Goal: Task Accomplishment & Management: Manage account settings

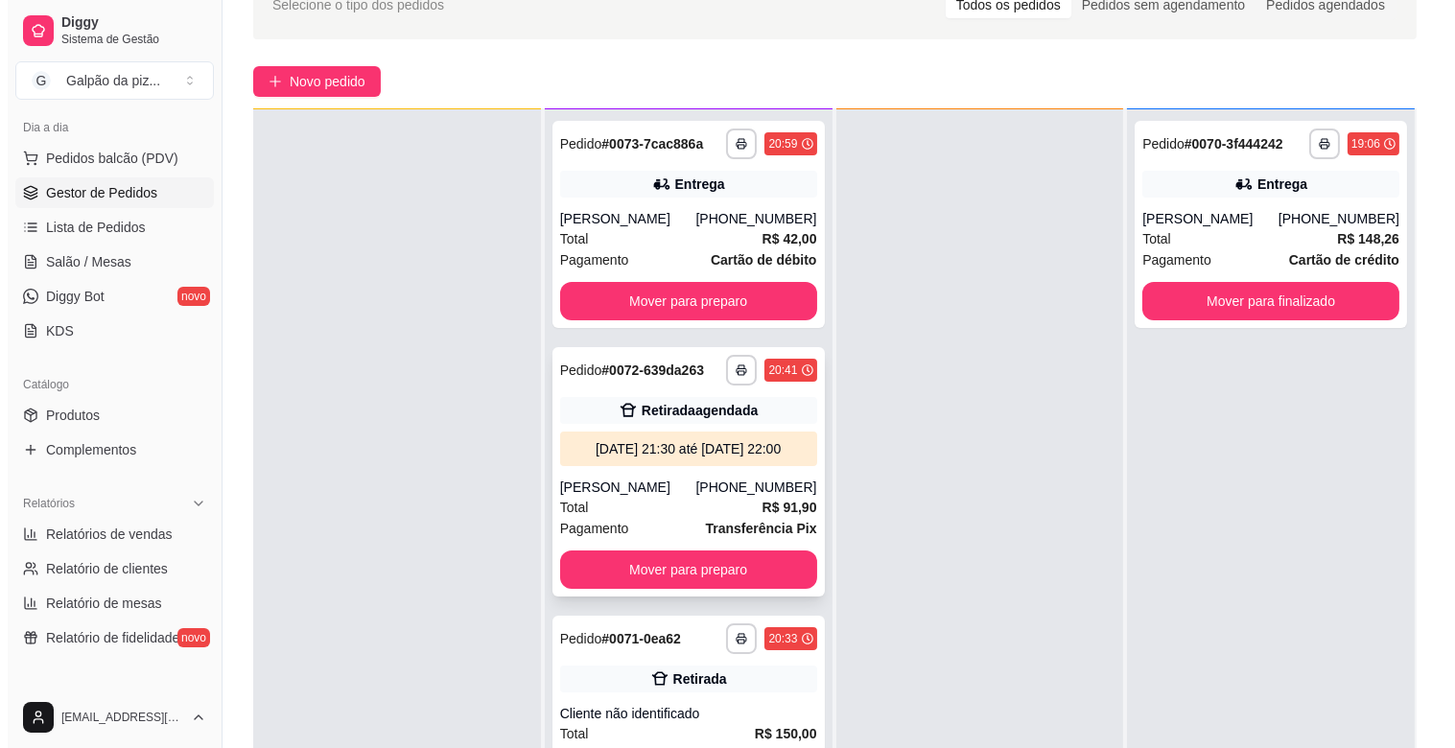
scroll to position [293, 0]
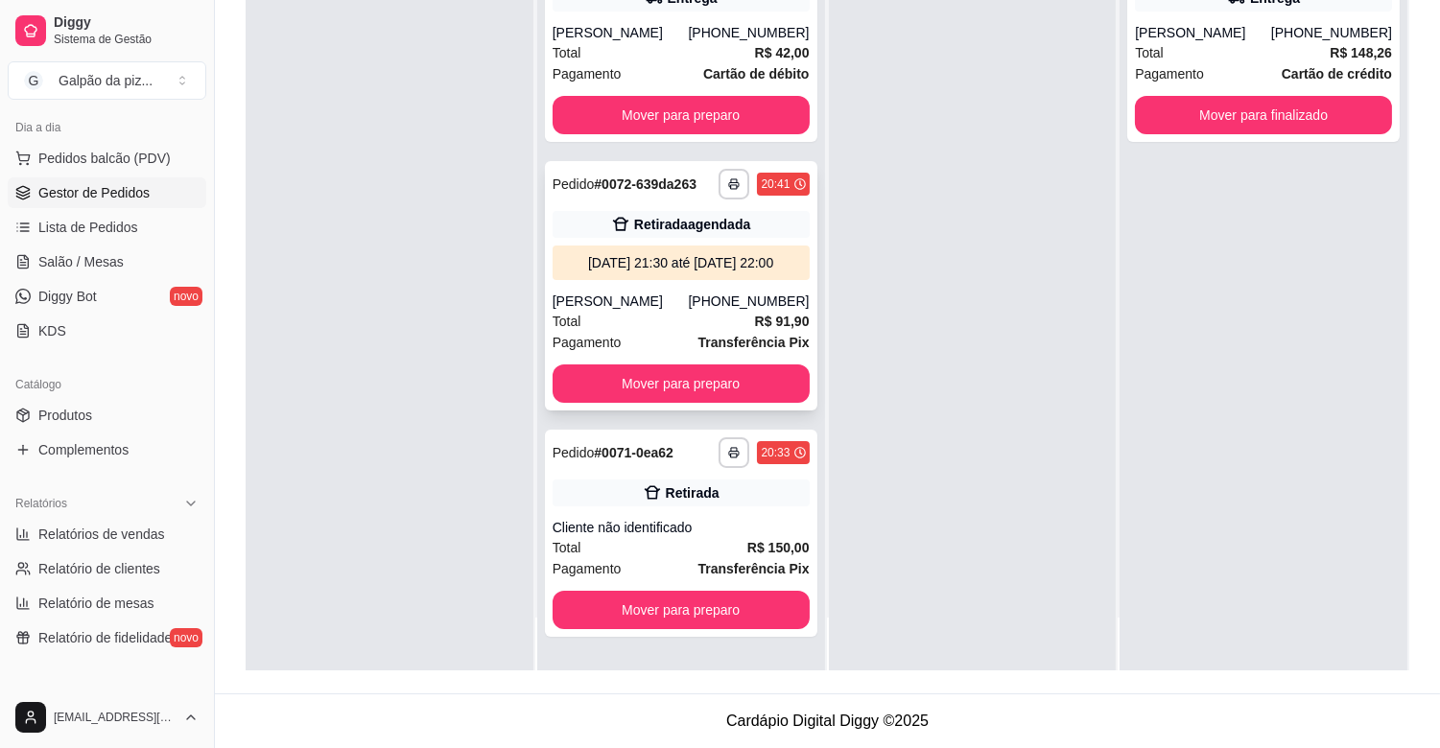
click at [668, 314] on div "Total R$ 91,90" at bounding box center [680, 321] width 257 height 21
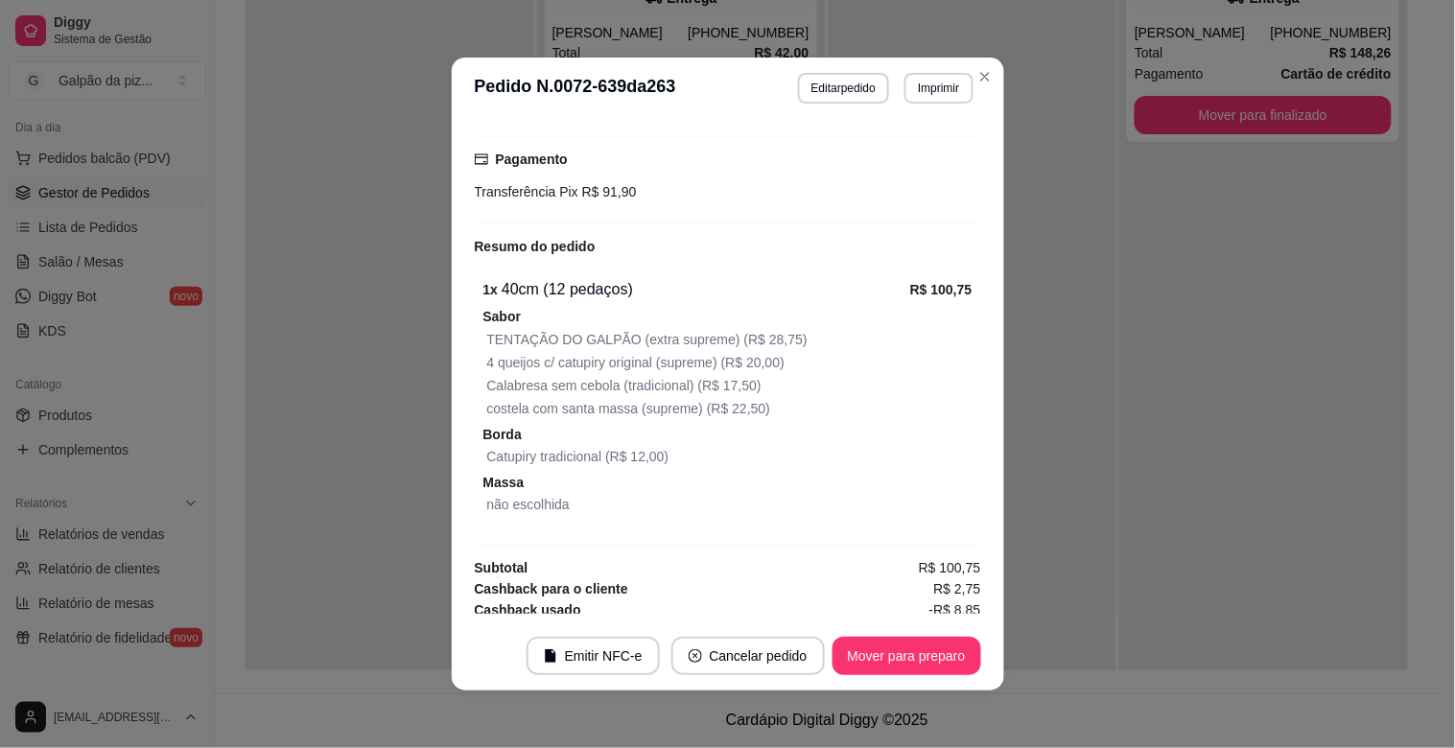
scroll to position [414, 0]
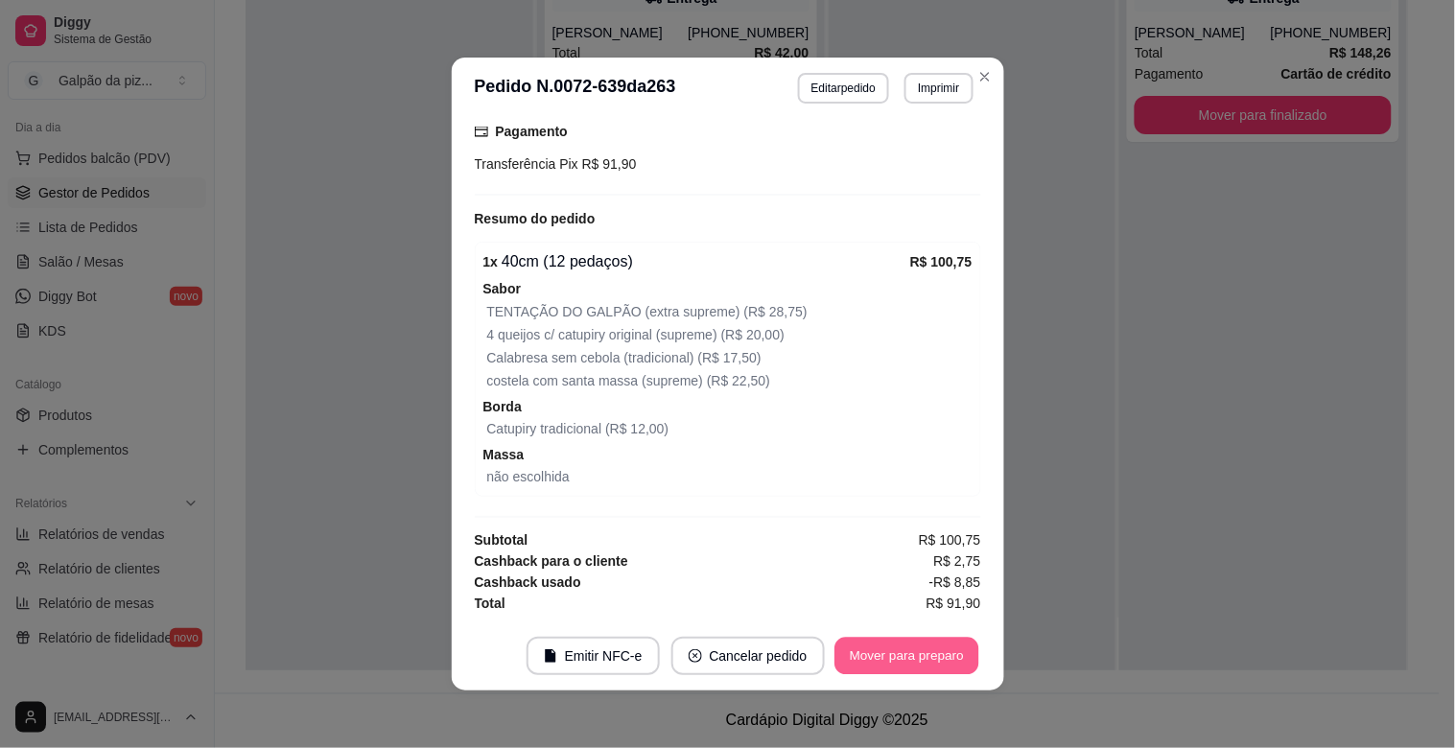
click at [863, 647] on button "Mover para preparo" at bounding box center [906, 656] width 144 height 37
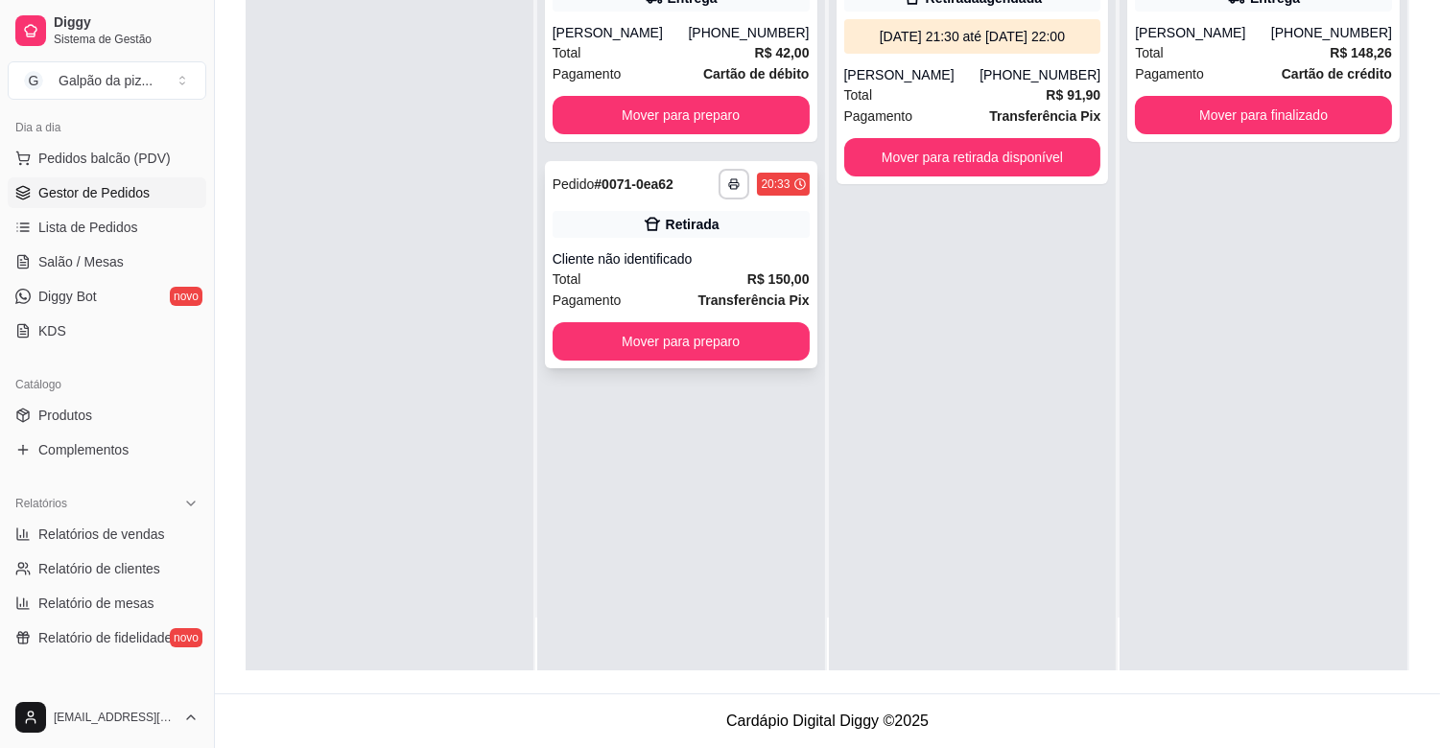
click at [677, 260] on div "Cliente não identificado" at bounding box center [680, 258] width 257 height 19
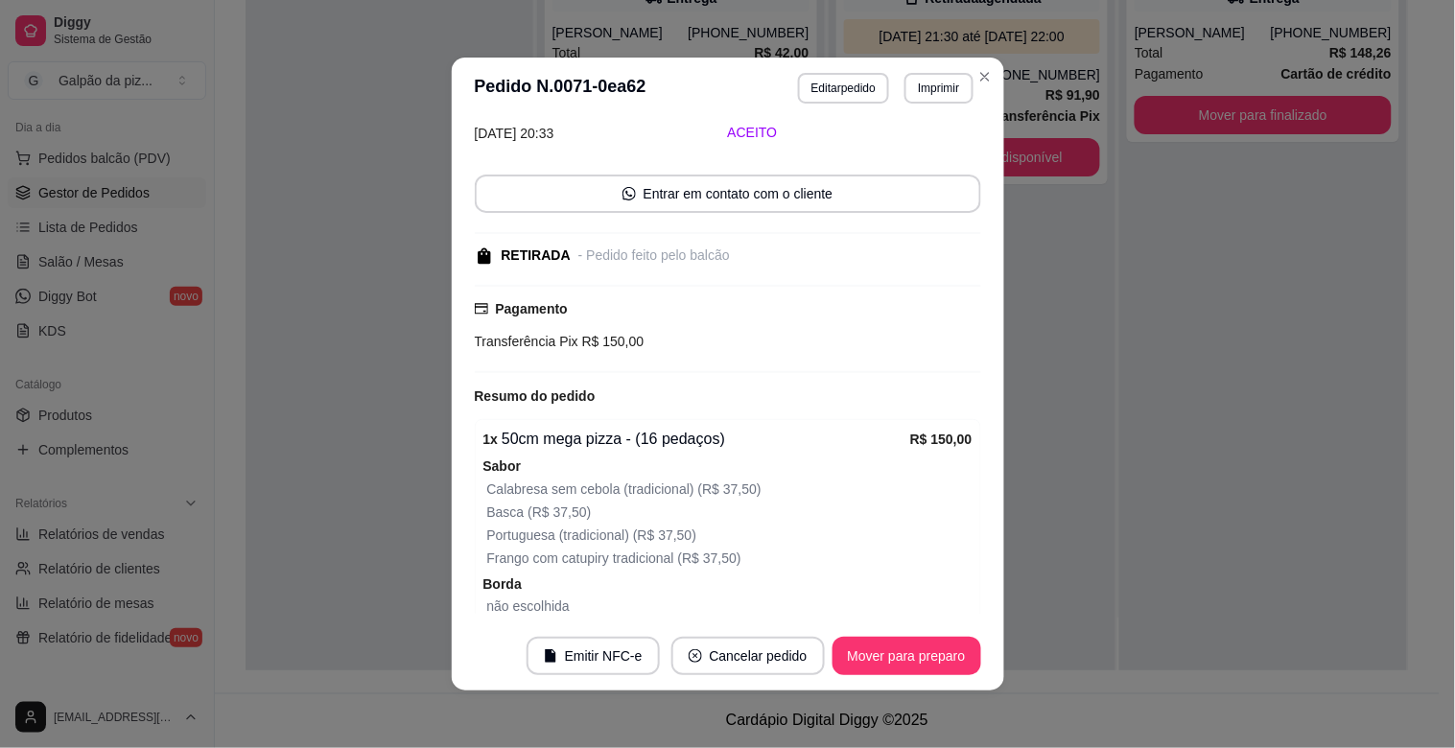
scroll to position [225, 0]
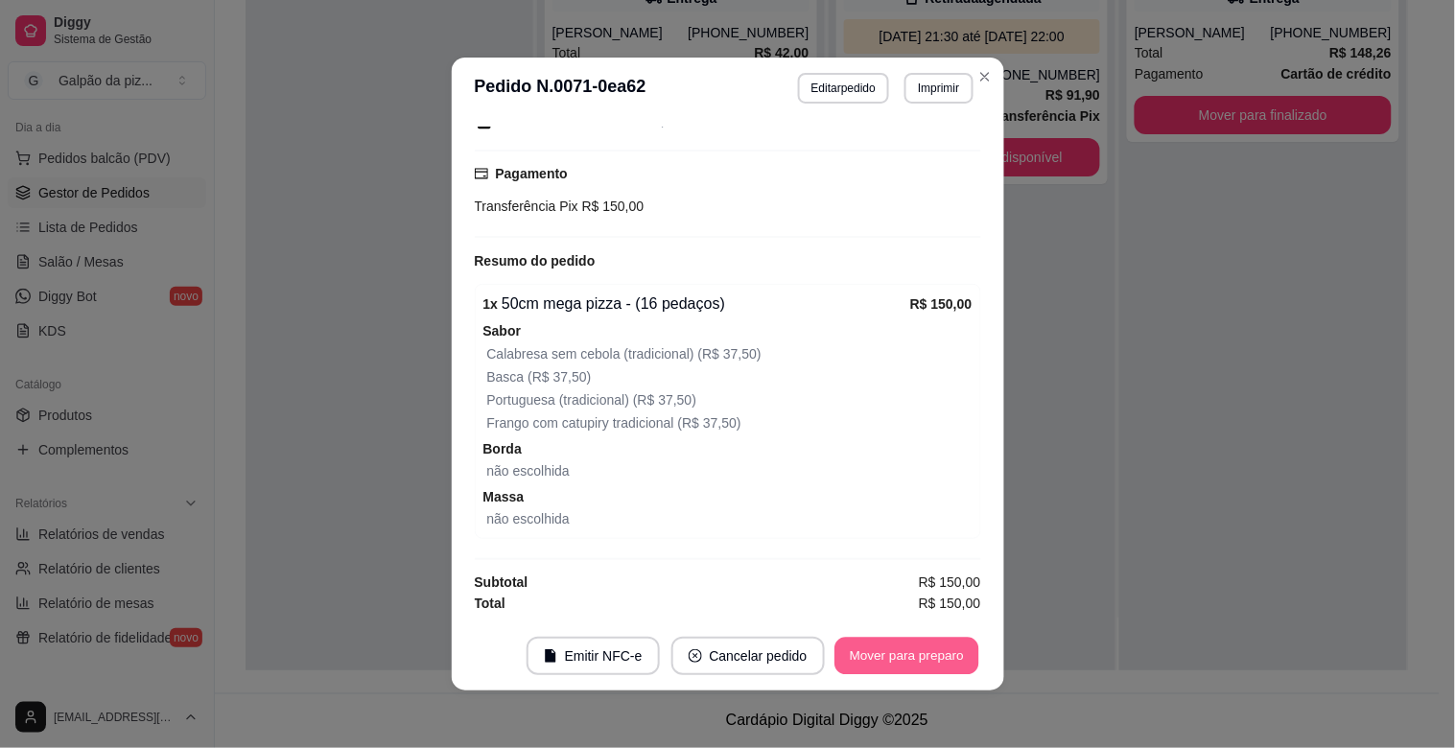
click at [880, 657] on button "Mover para preparo" at bounding box center [906, 656] width 144 height 37
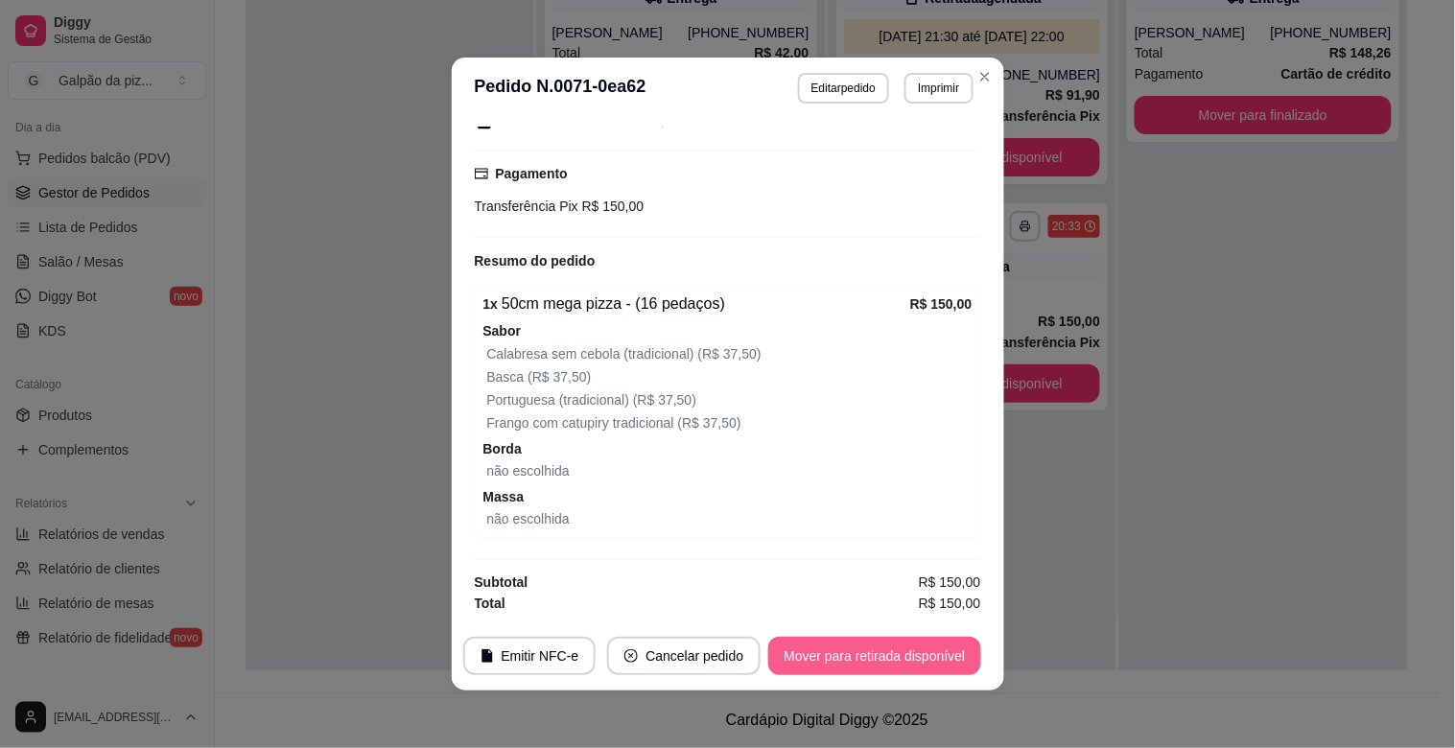
click at [880, 657] on button "Mover para retirada disponível" at bounding box center [874, 656] width 212 height 38
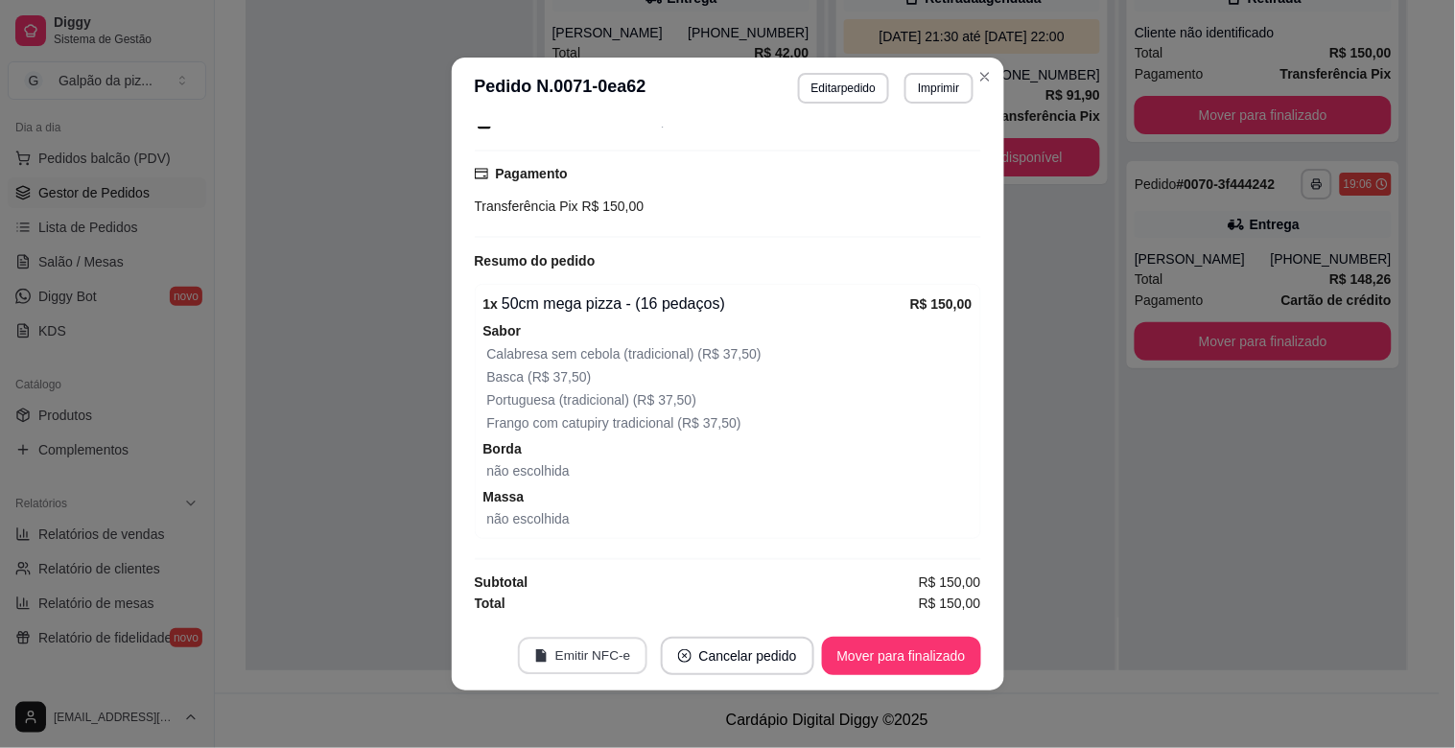
click at [595, 654] on button "Emitir NFC-e" at bounding box center [582, 656] width 129 height 37
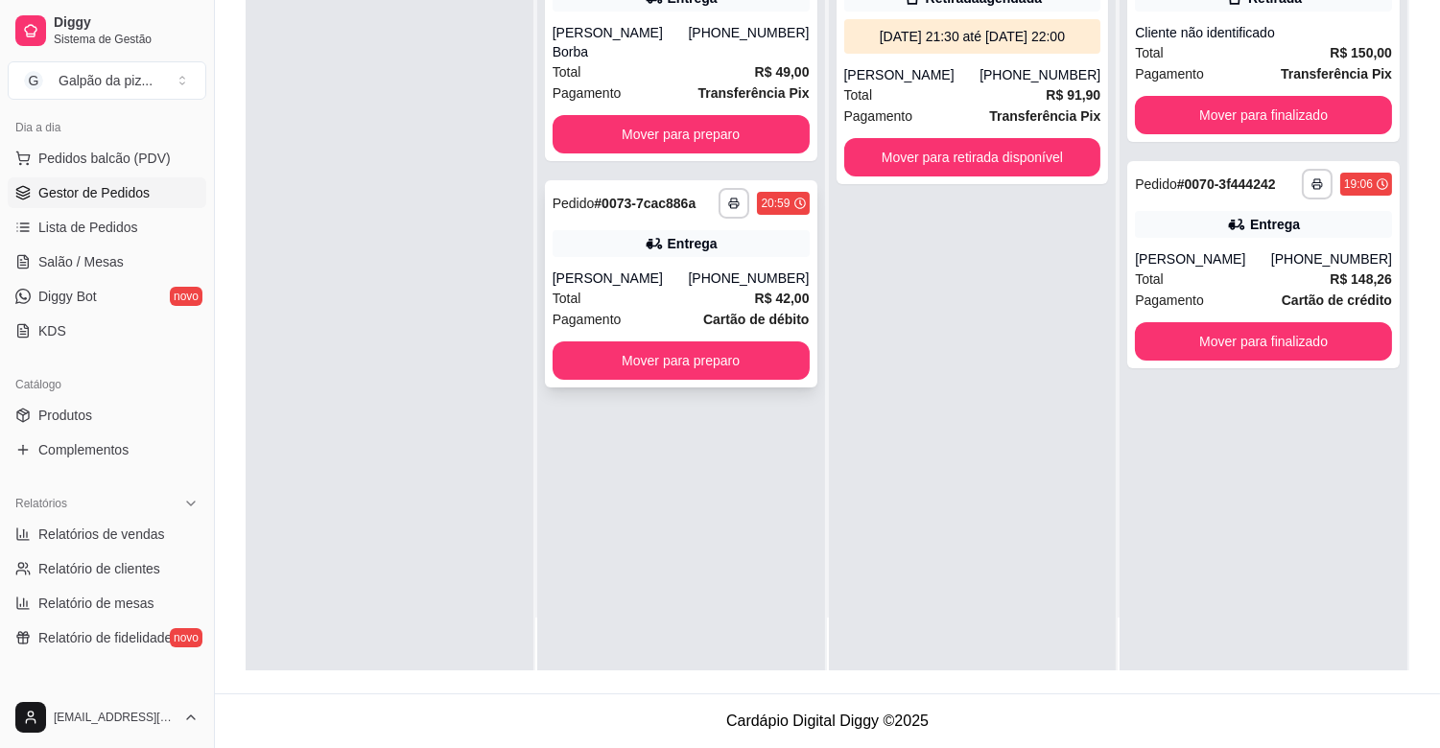
click at [635, 288] on div "Total R$ 42,00" at bounding box center [680, 298] width 257 height 21
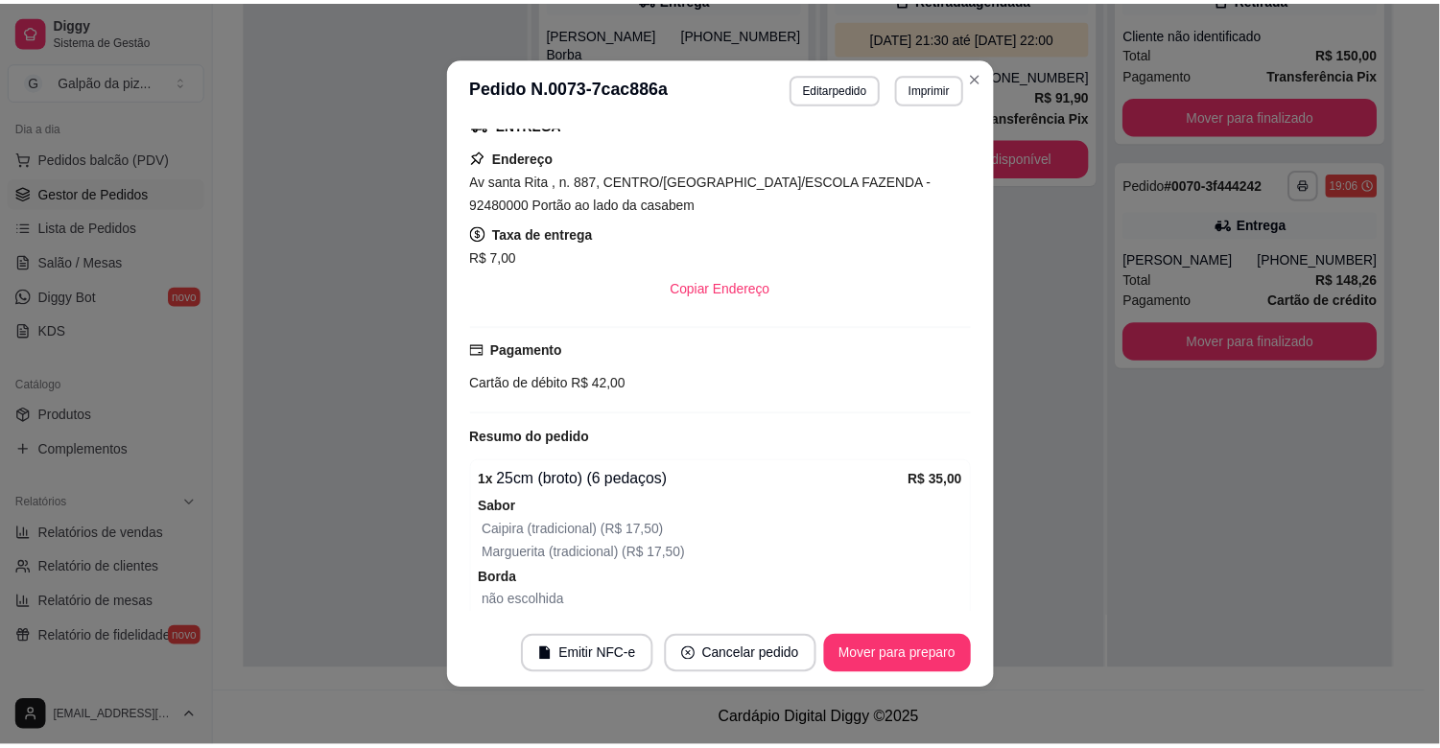
scroll to position [473, 0]
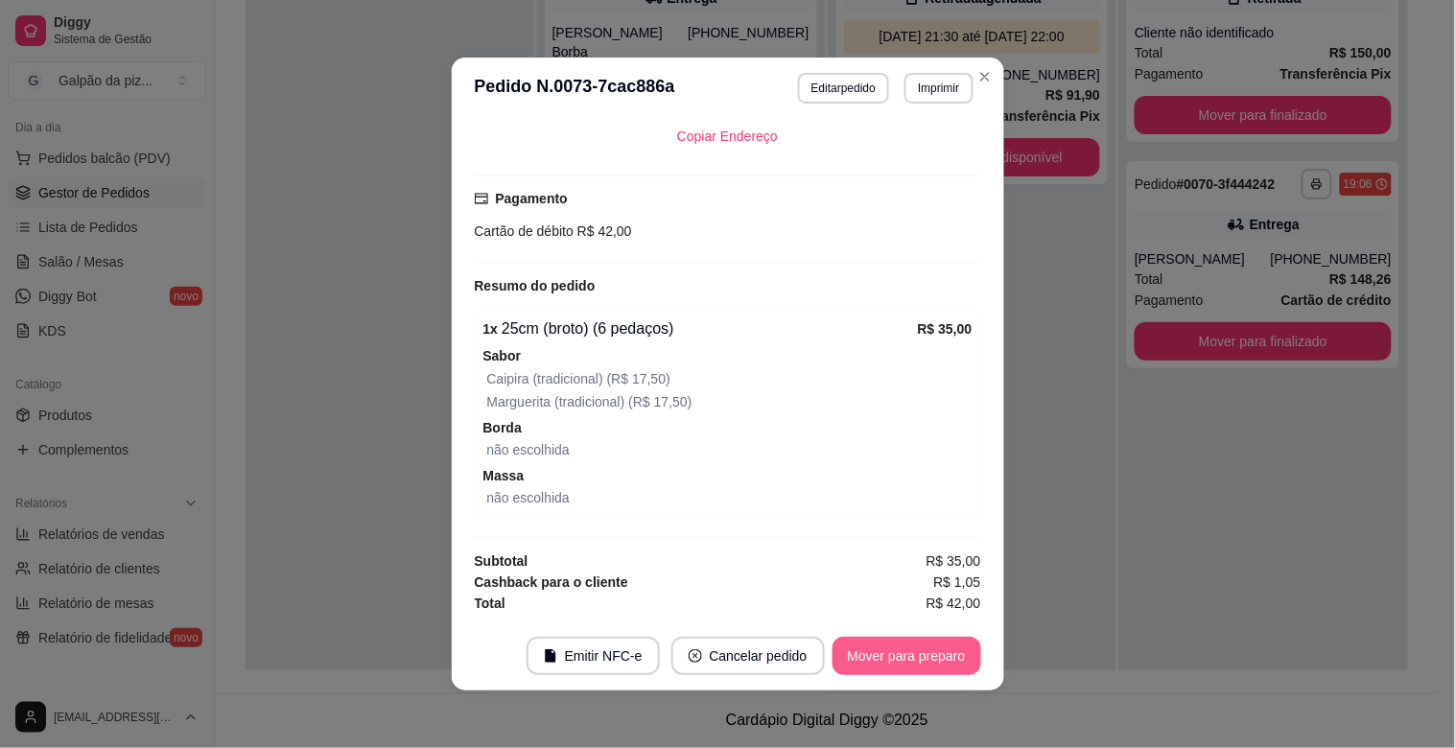
click at [875, 657] on button "Mover para preparo" at bounding box center [906, 656] width 149 height 38
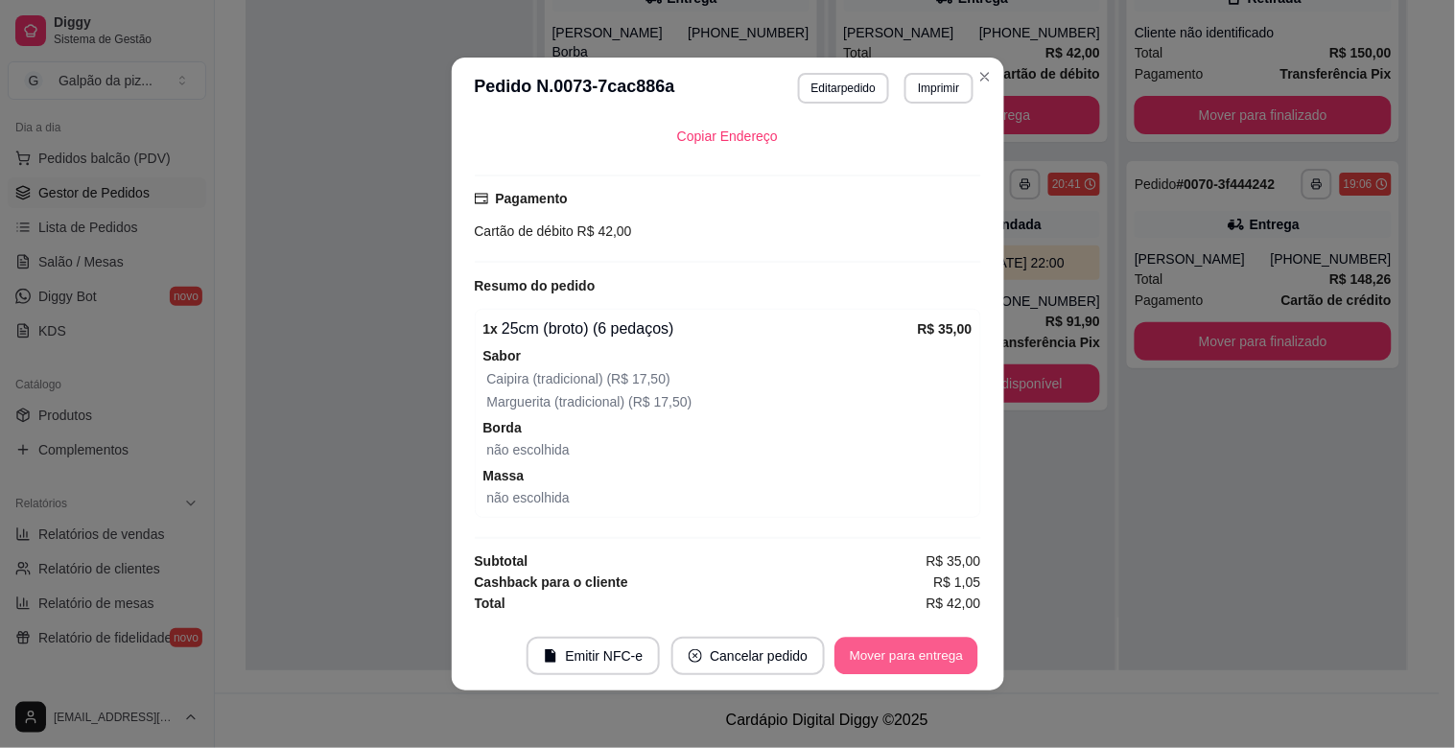
click at [875, 656] on button "Mover para entrega" at bounding box center [907, 656] width 144 height 37
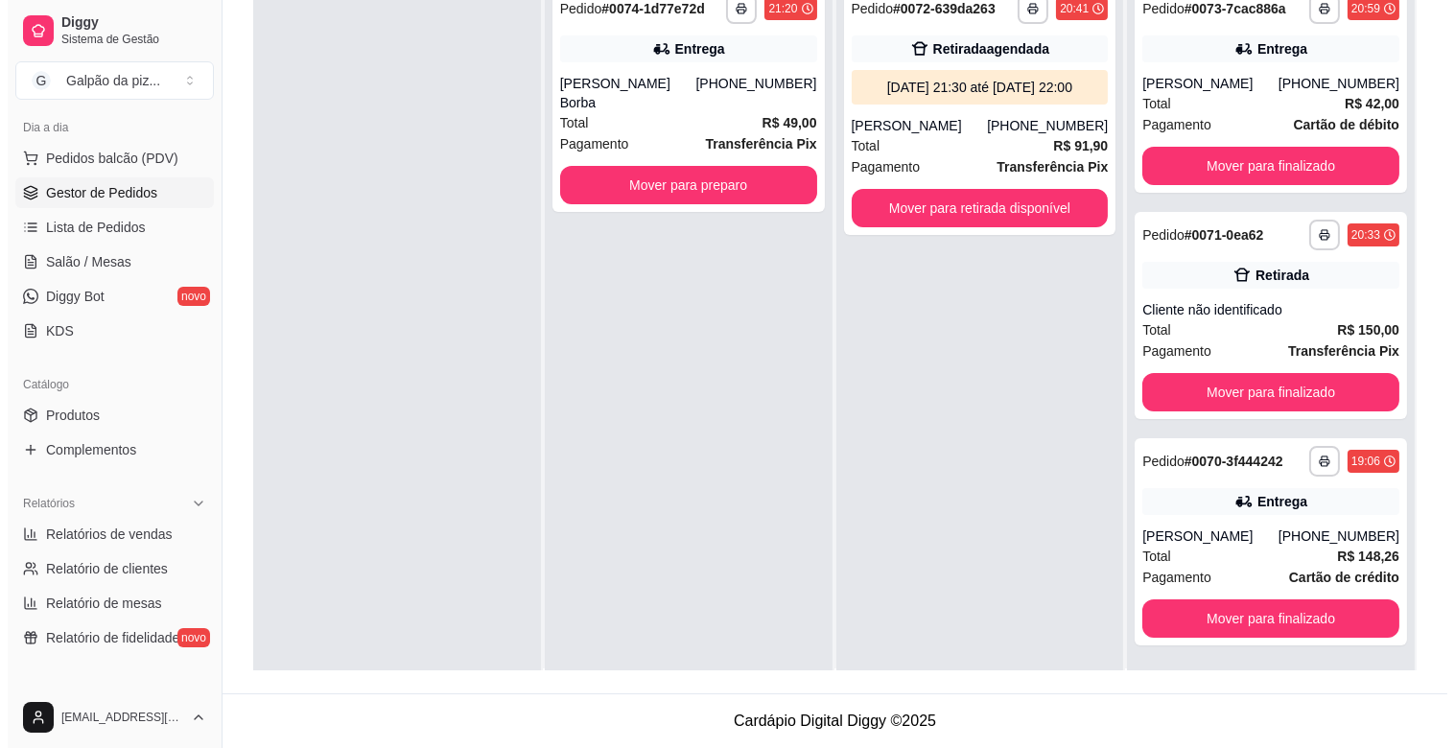
scroll to position [0, 0]
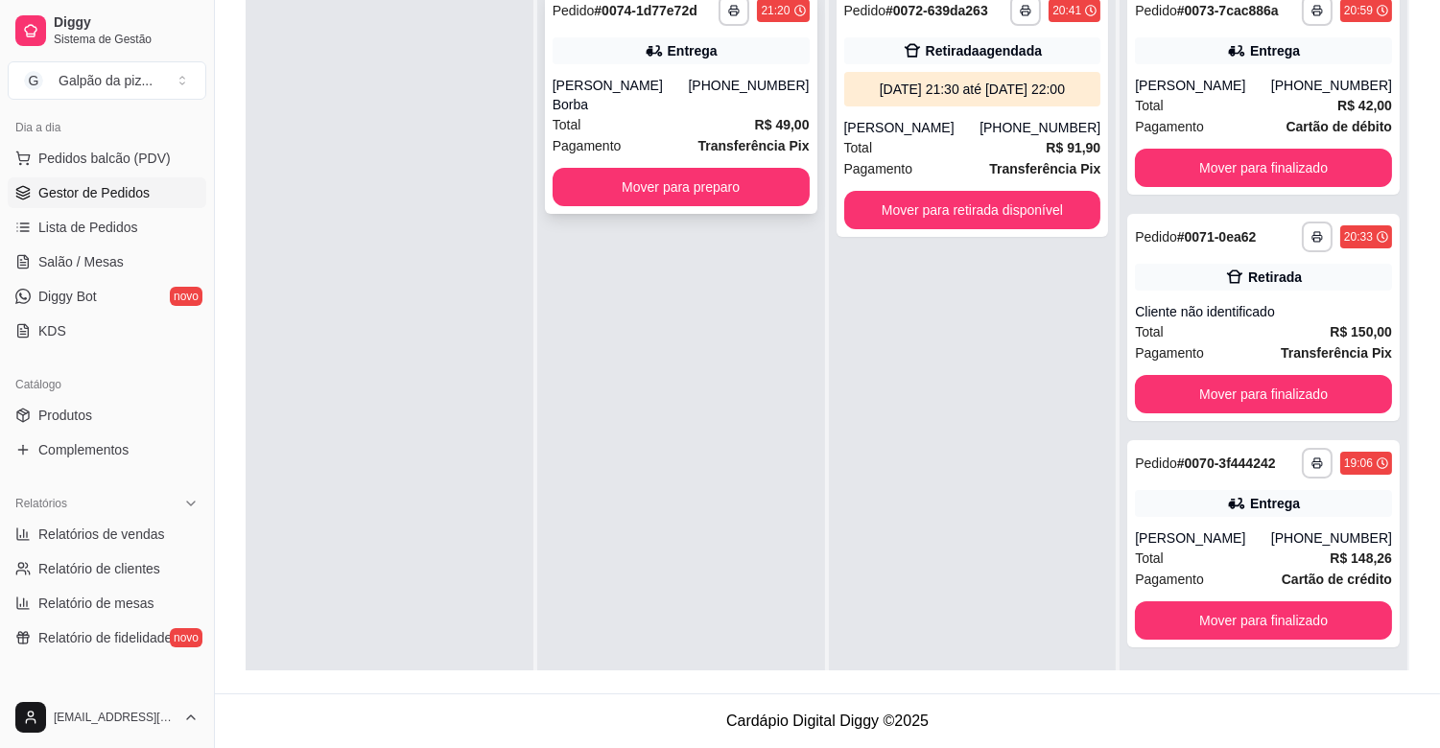
click at [641, 135] on div "Pagamento Transferência Pix" at bounding box center [680, 145] width 257 height 21
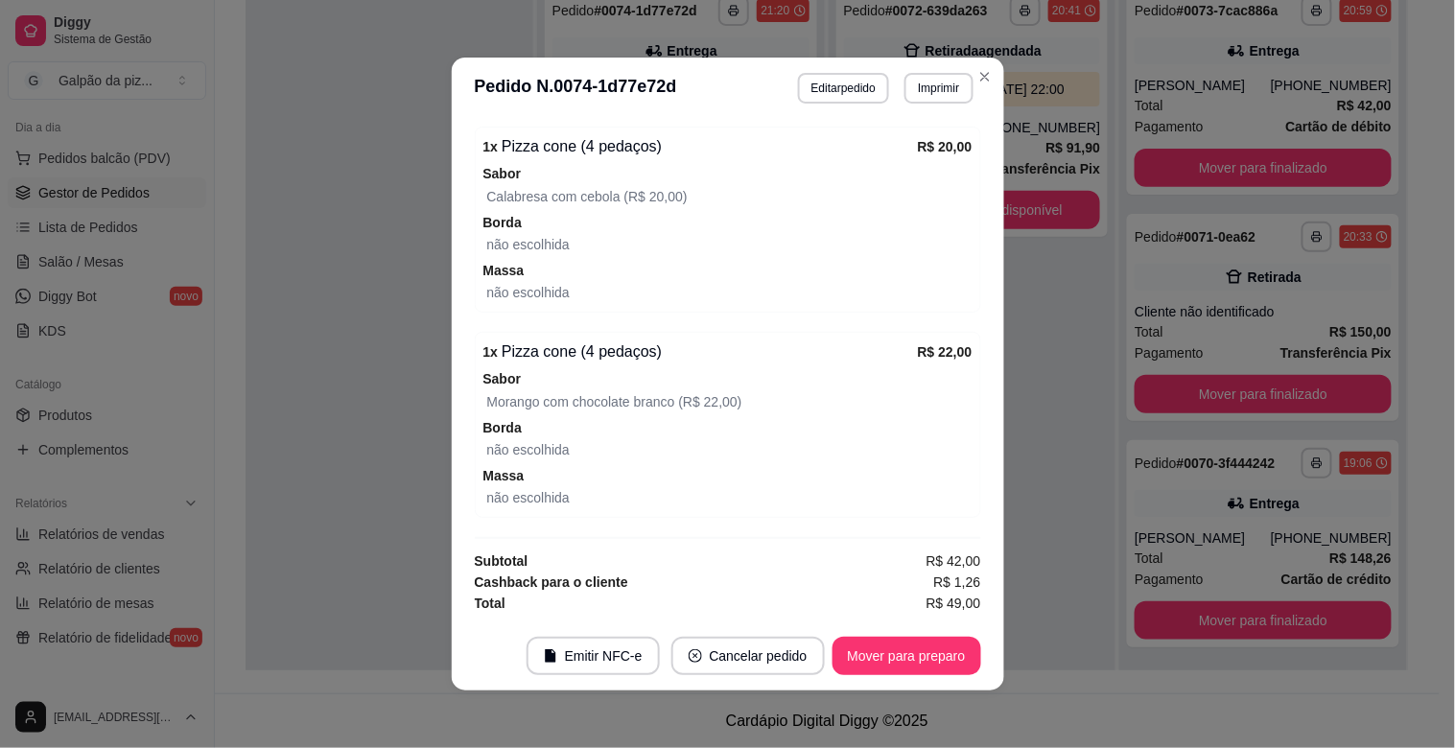
scroll to position [4, 0]
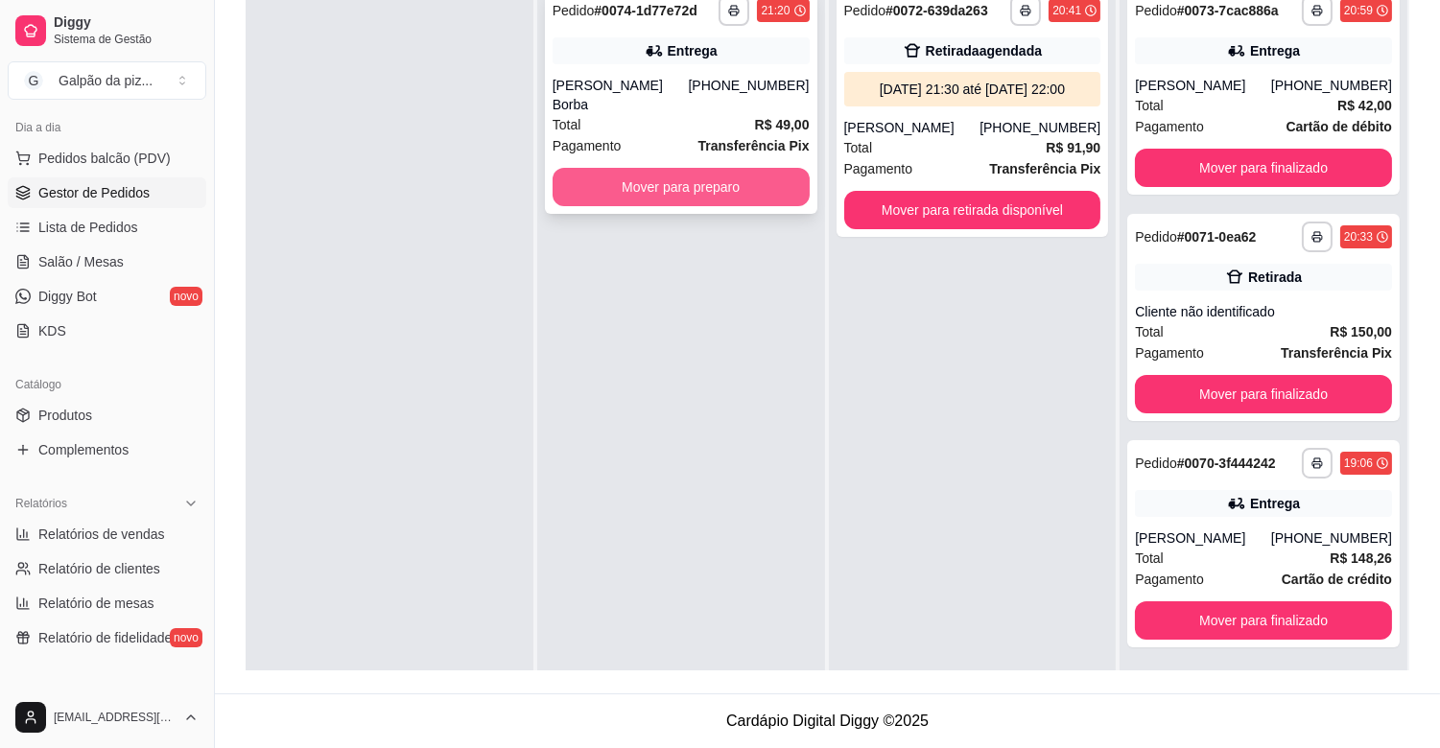
click at [625, 168] on button "Mover para preparo" at bounding box center [680, 187] width 257 height 38
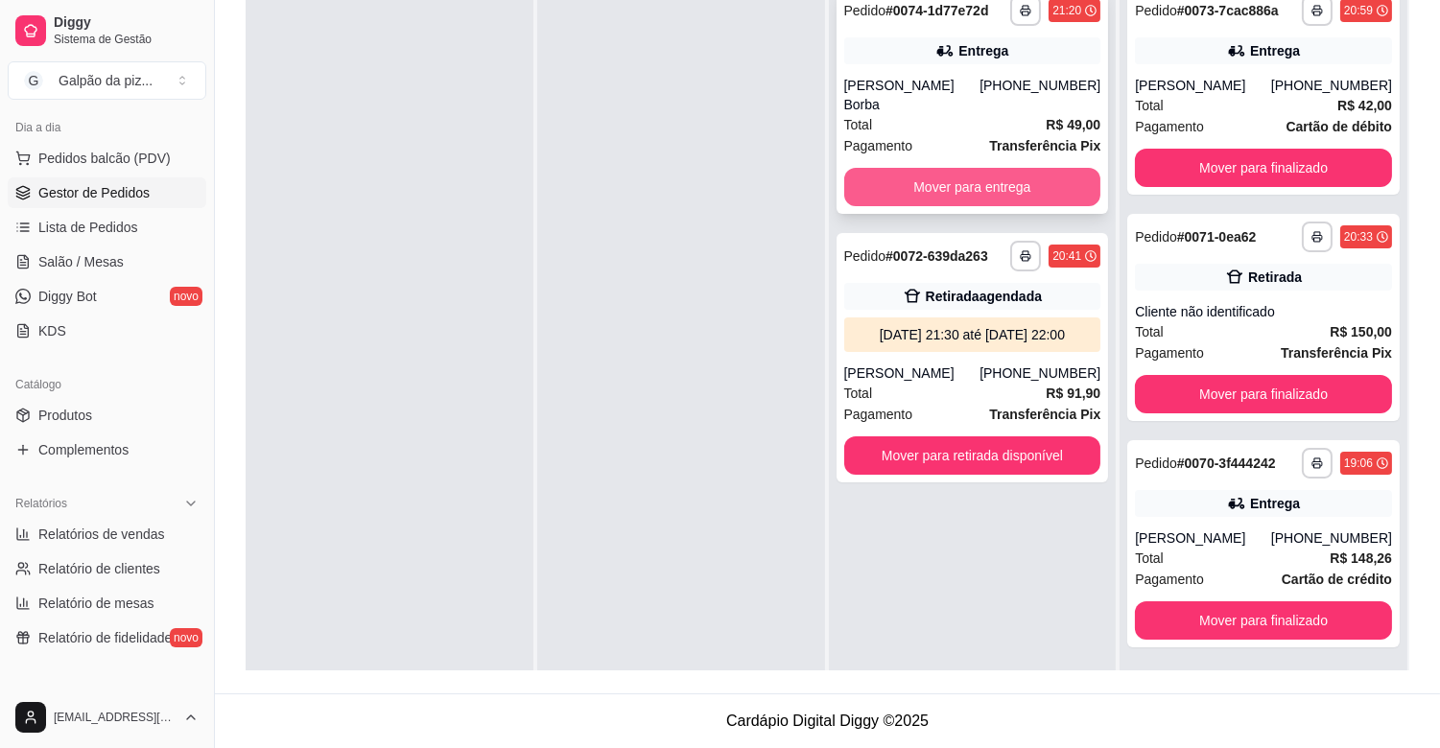
click at [944, 168] on button "Mover para entrega" at bounding box center [972, 187] width 257 height 38
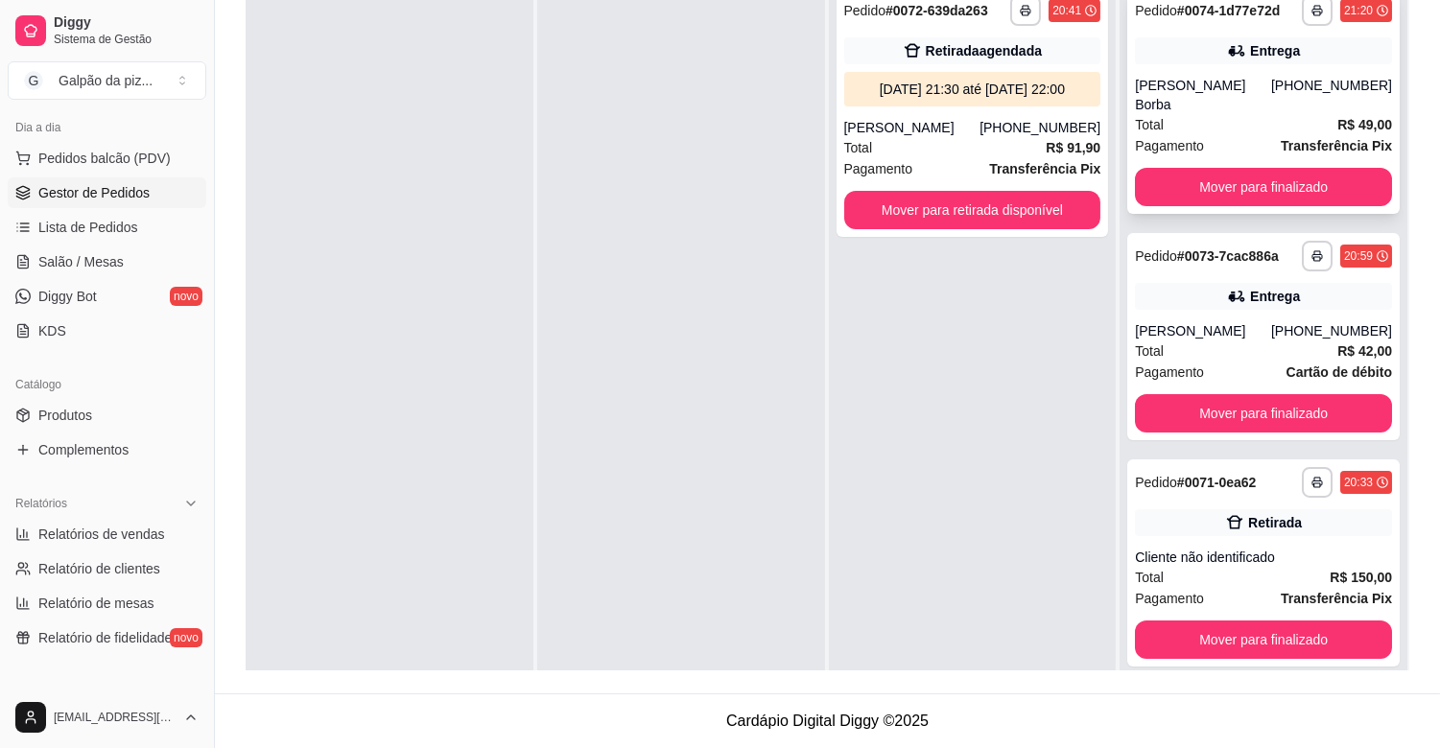
click at [1235, 93] on div "[PERSON_NAME] Borba" at bounding box center [1203, 95] width 136 height 38
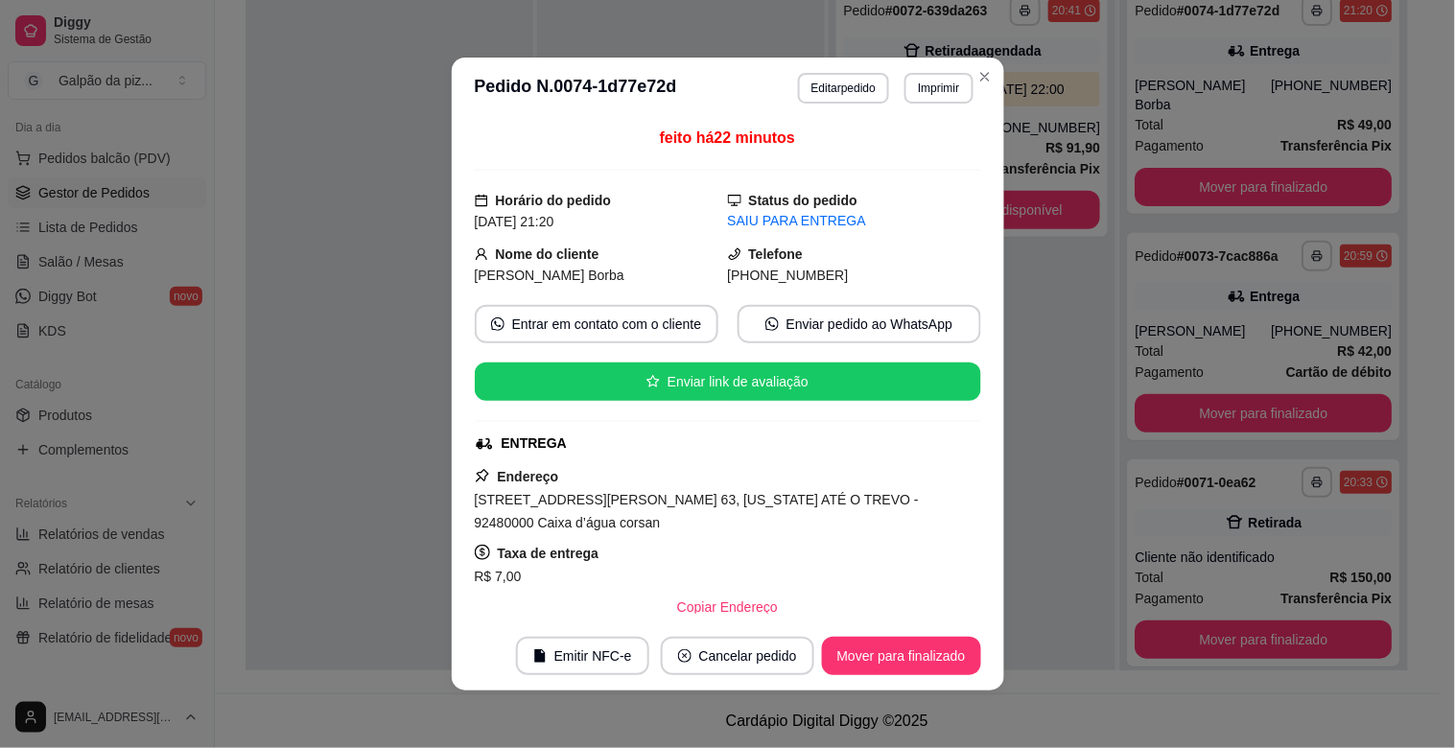
scroll to position [213, 0]
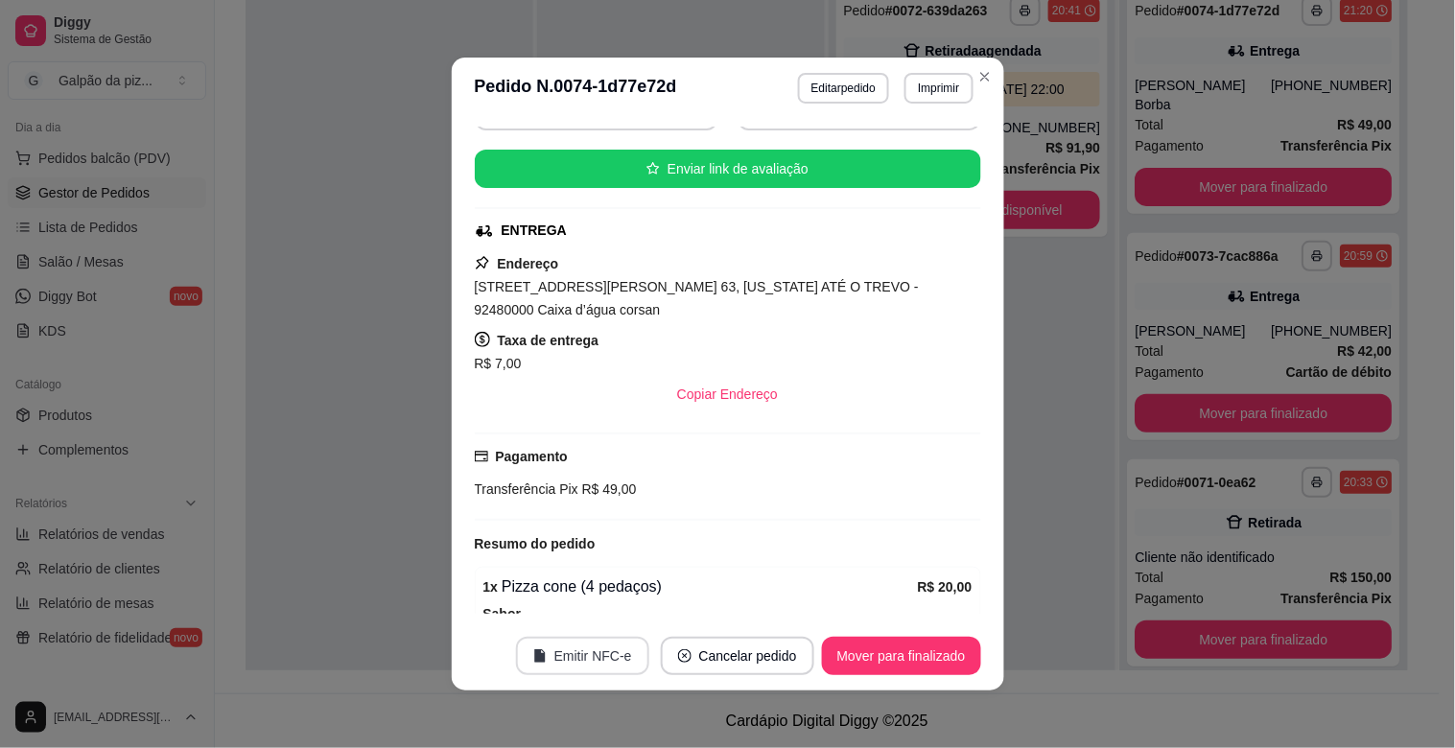
click at [579, 650] on button "Emitir NFC-e" at bounding box center [582, 656] width 133 height 38
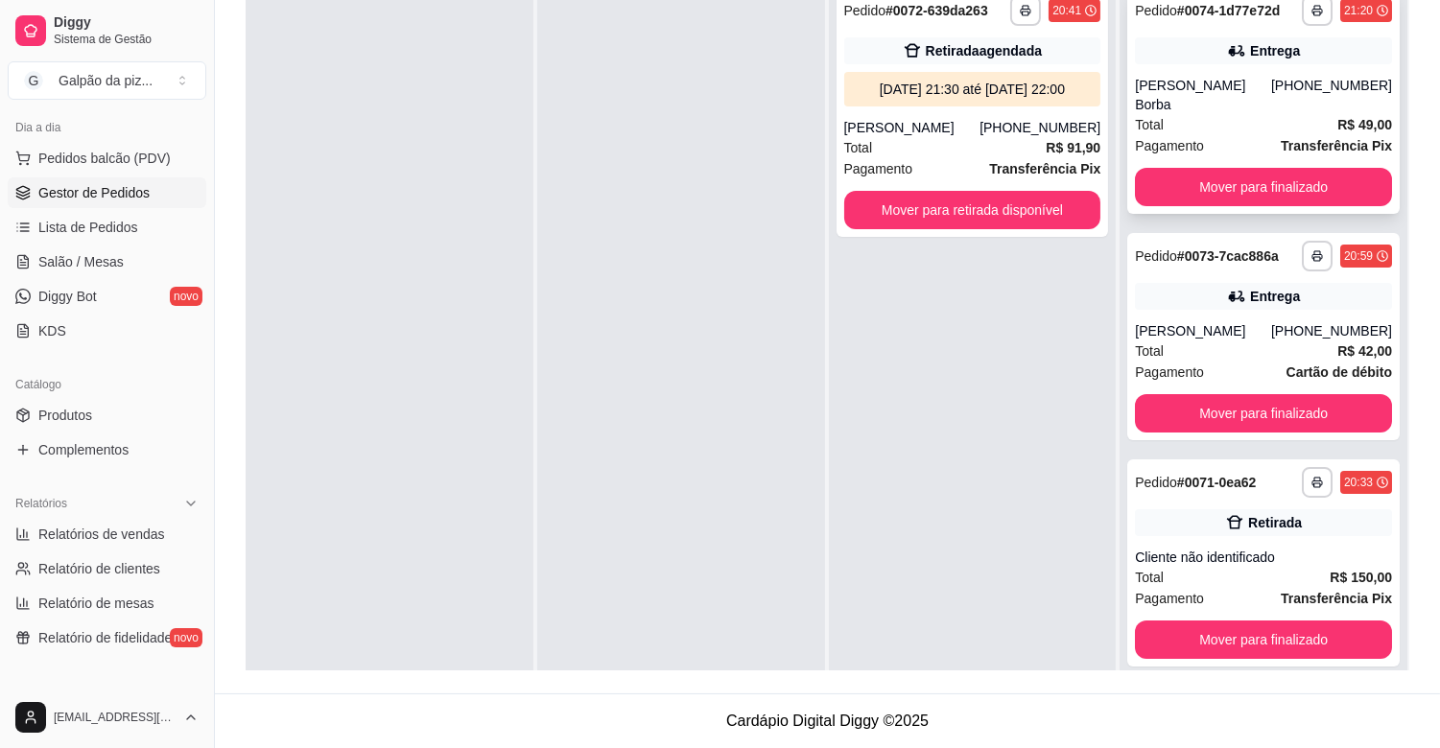
click at [1174, 168] on div "Mover para finalizado" at bounding box center [1263, 187] width 257 height 38
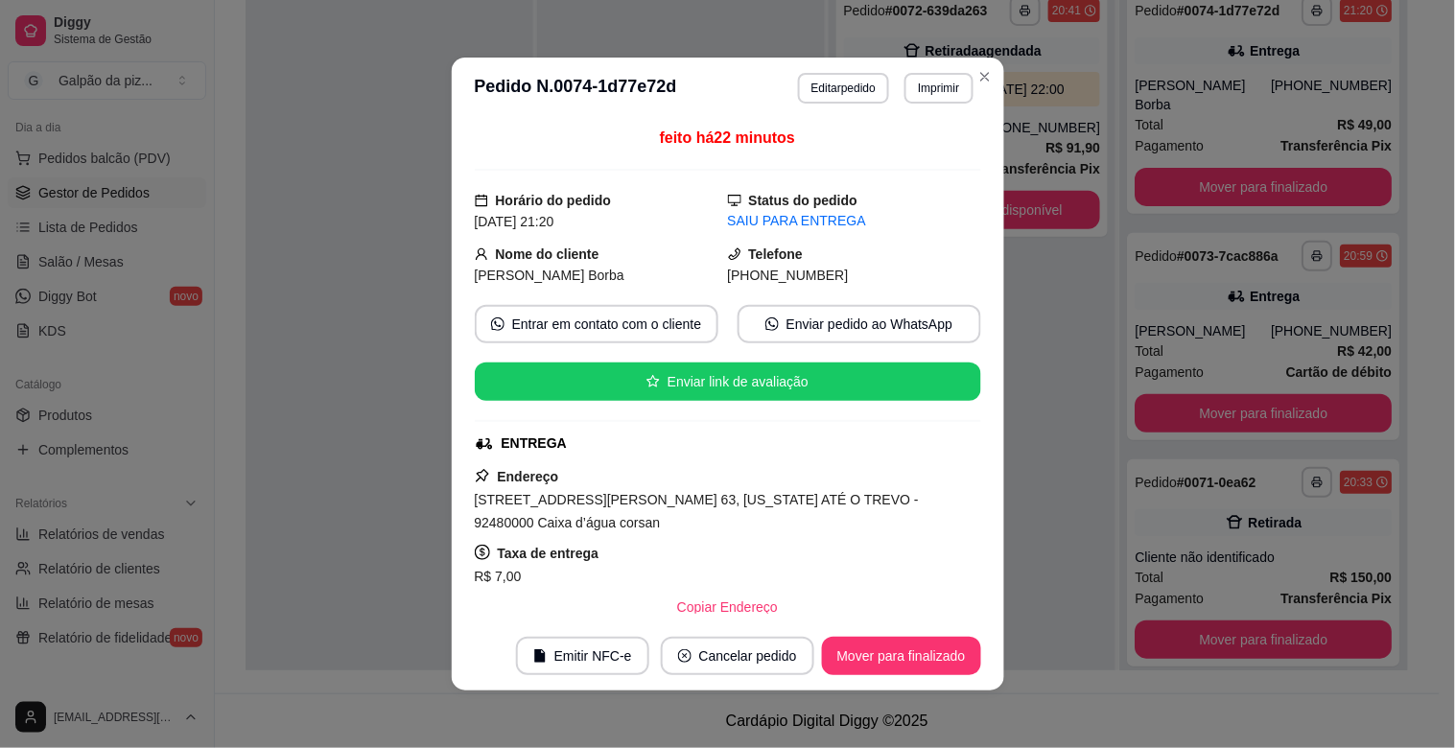
click at [882, 666] on button "Mover para finalizado" at bounding box center [901, 656] width 159 height 38
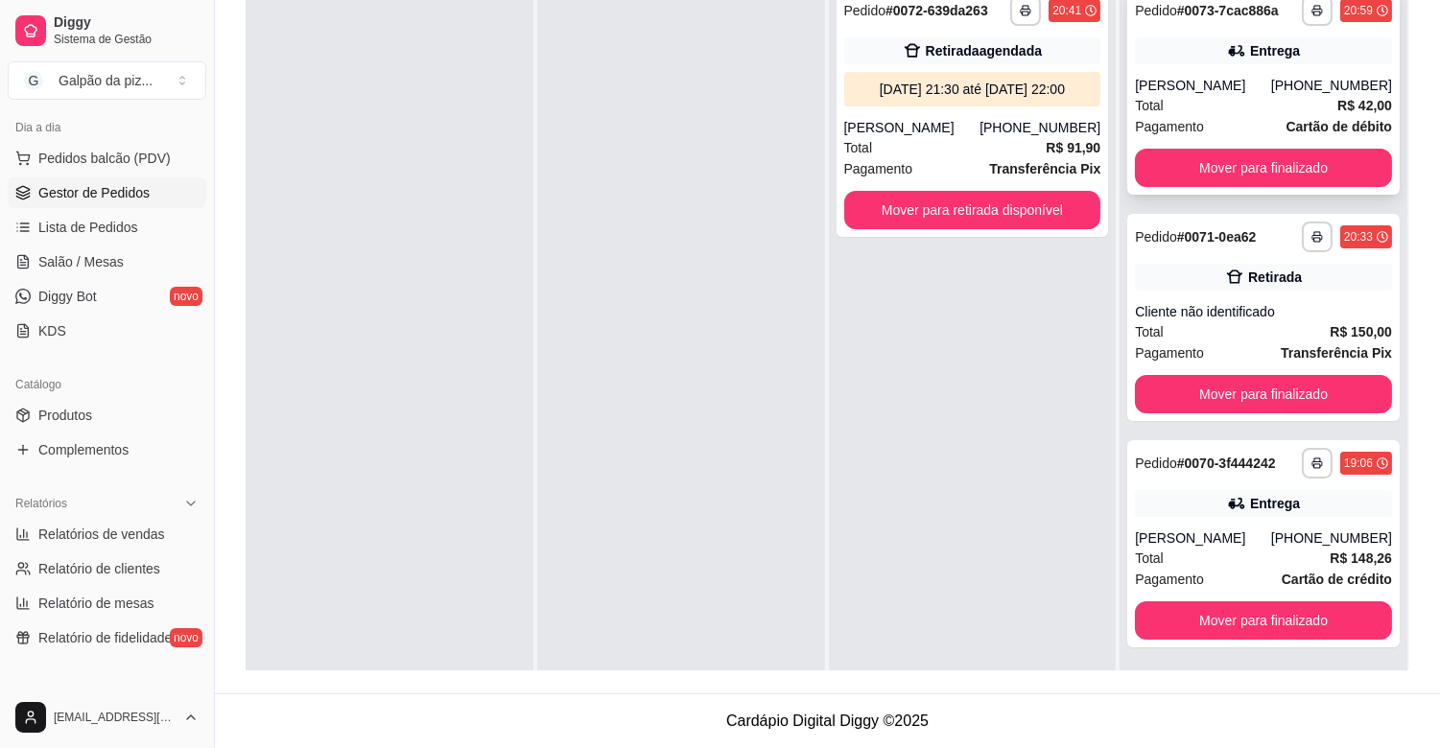
click at [1194, 105] on div "Total R$ 42,00" at bounding box center [1263, 105] width 257 height 21
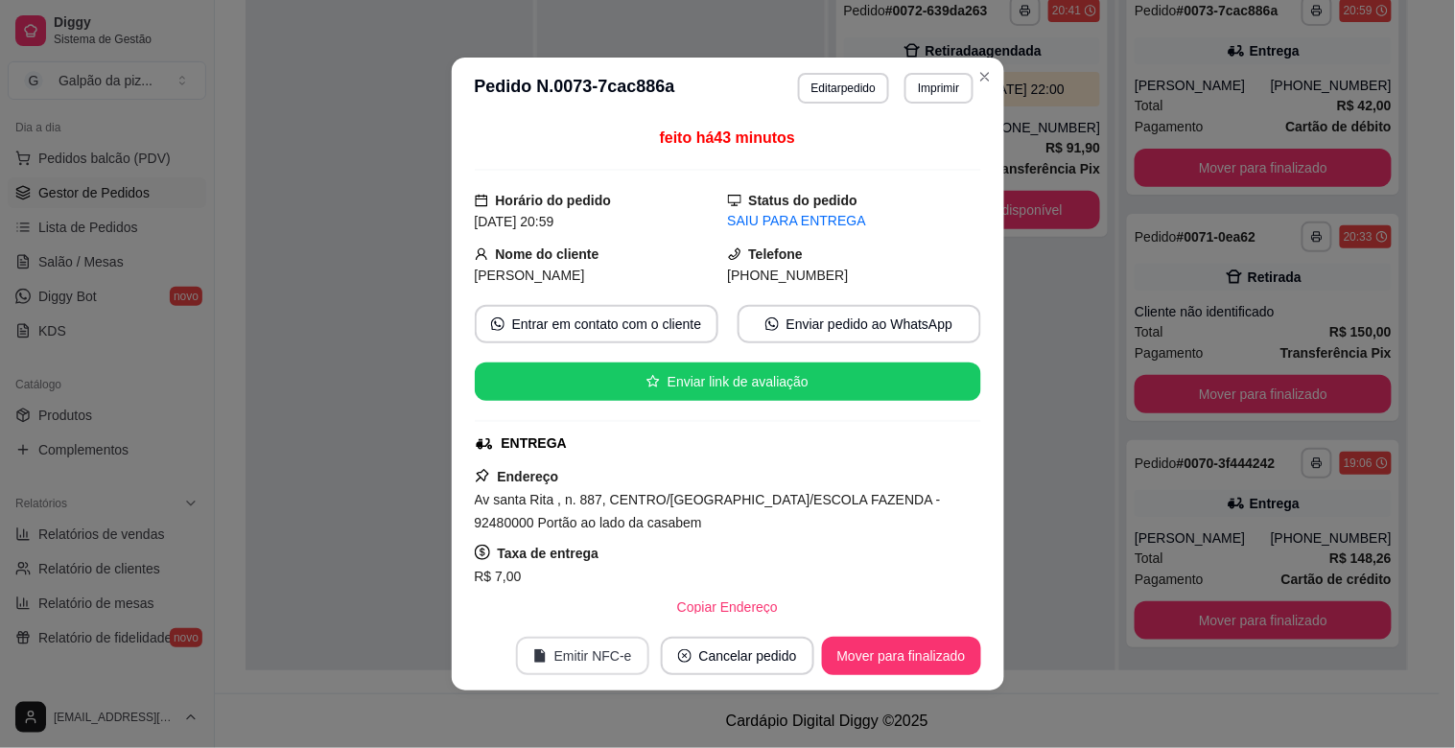
click at [592, 653] on button "Emitir NFC-e" at bounding box center [582, 656] width 133 height 38
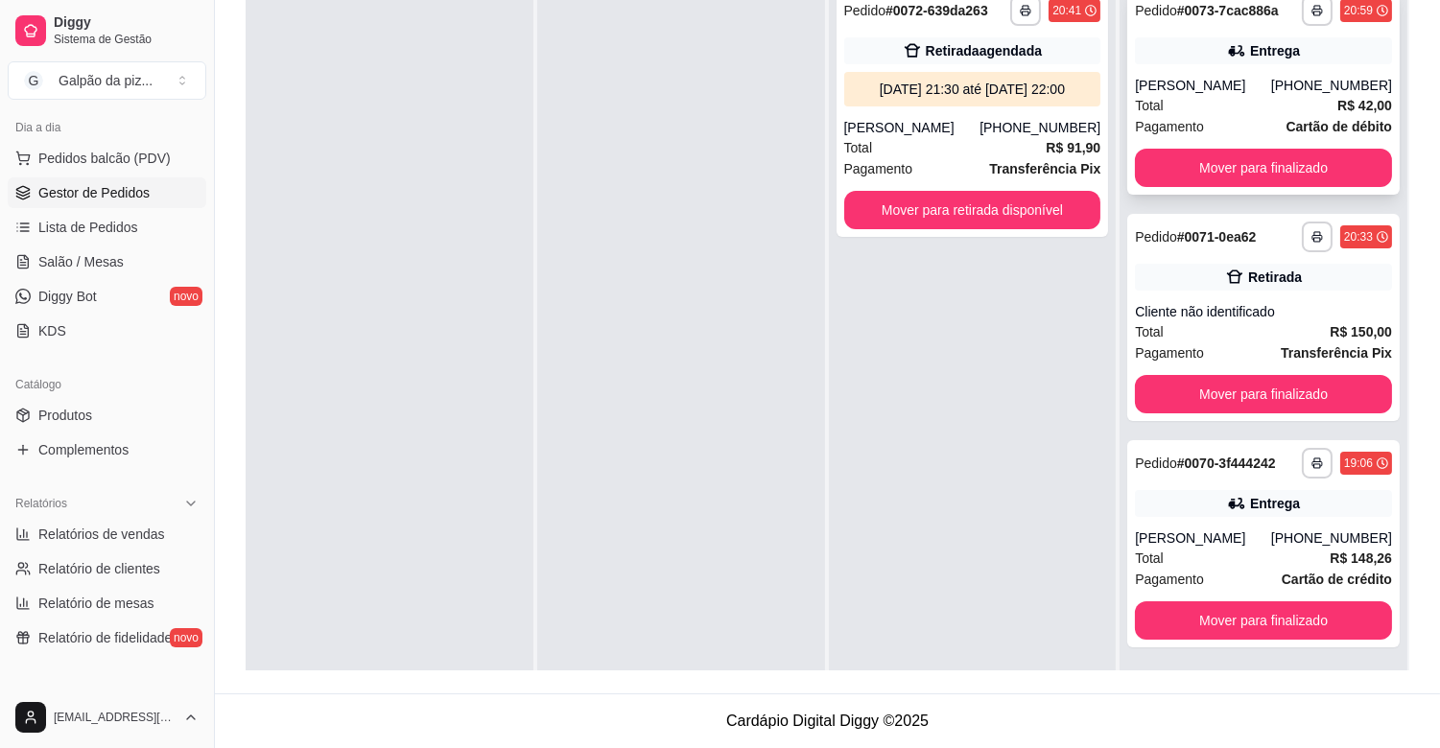
click at [1229, 93] on div "[PERSON_NAME]" at bounding box center [1203, 85] width 136 height 19
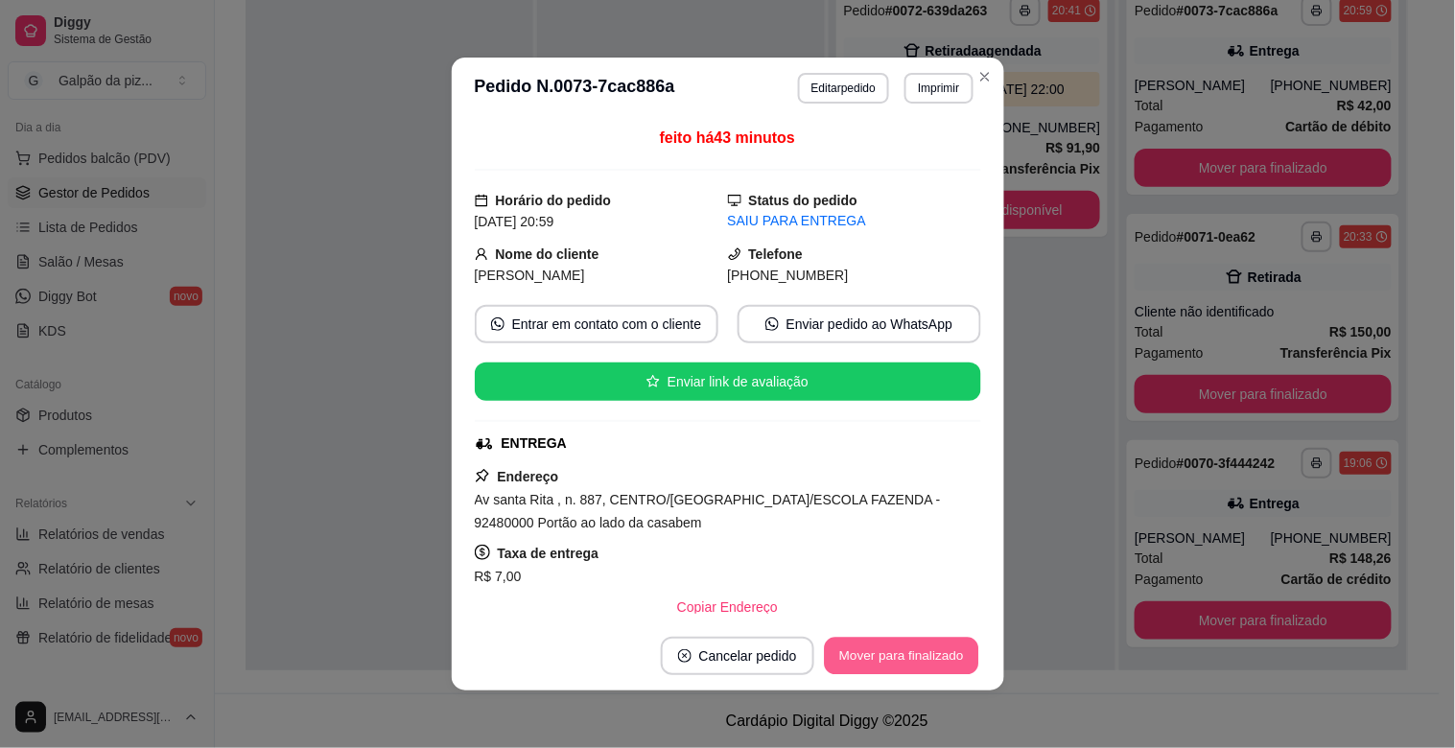
click at [940, 648] on button "Mover para finalizado" at bounding box center [901, 656] width 154 height 37
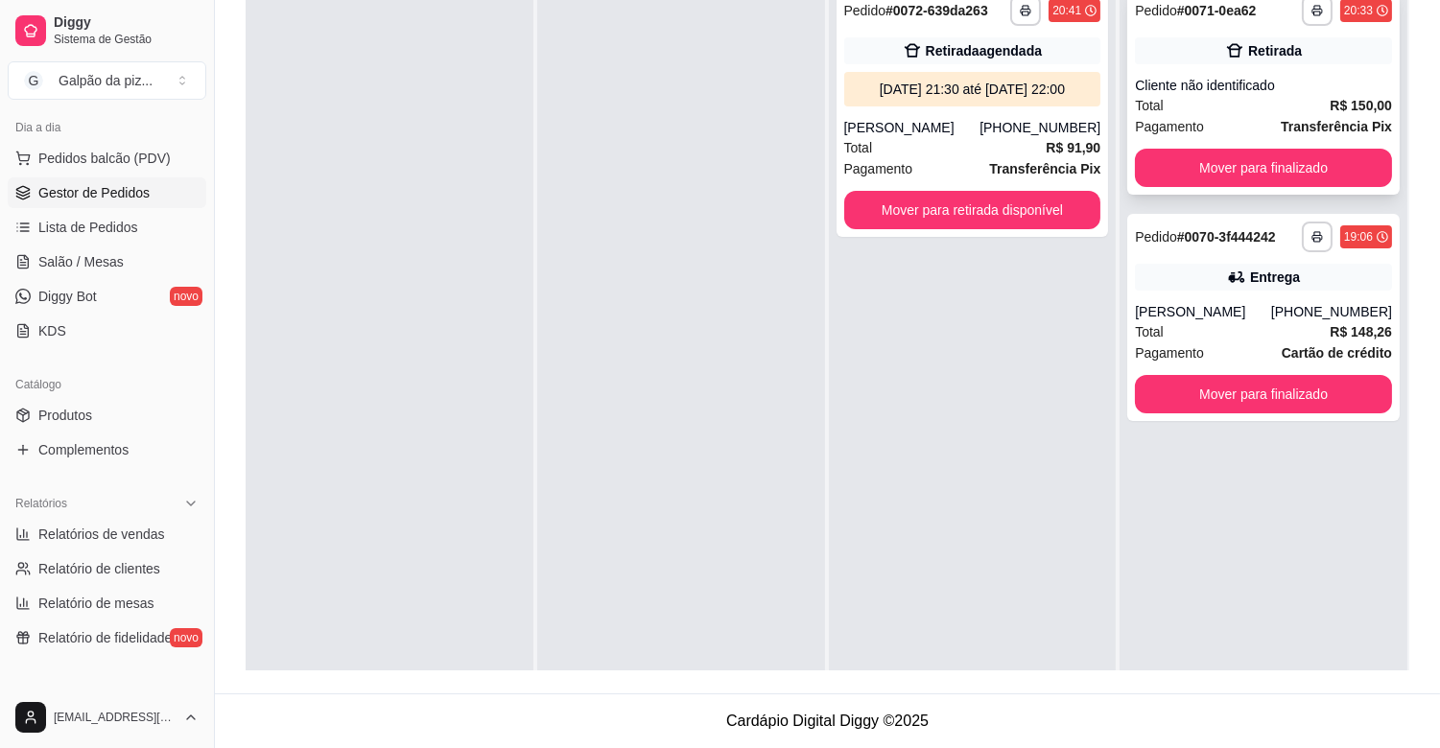
click at [1201, 88] on div "Cliente não identificado" at bounding box center [1263, 85] width 257 height 19
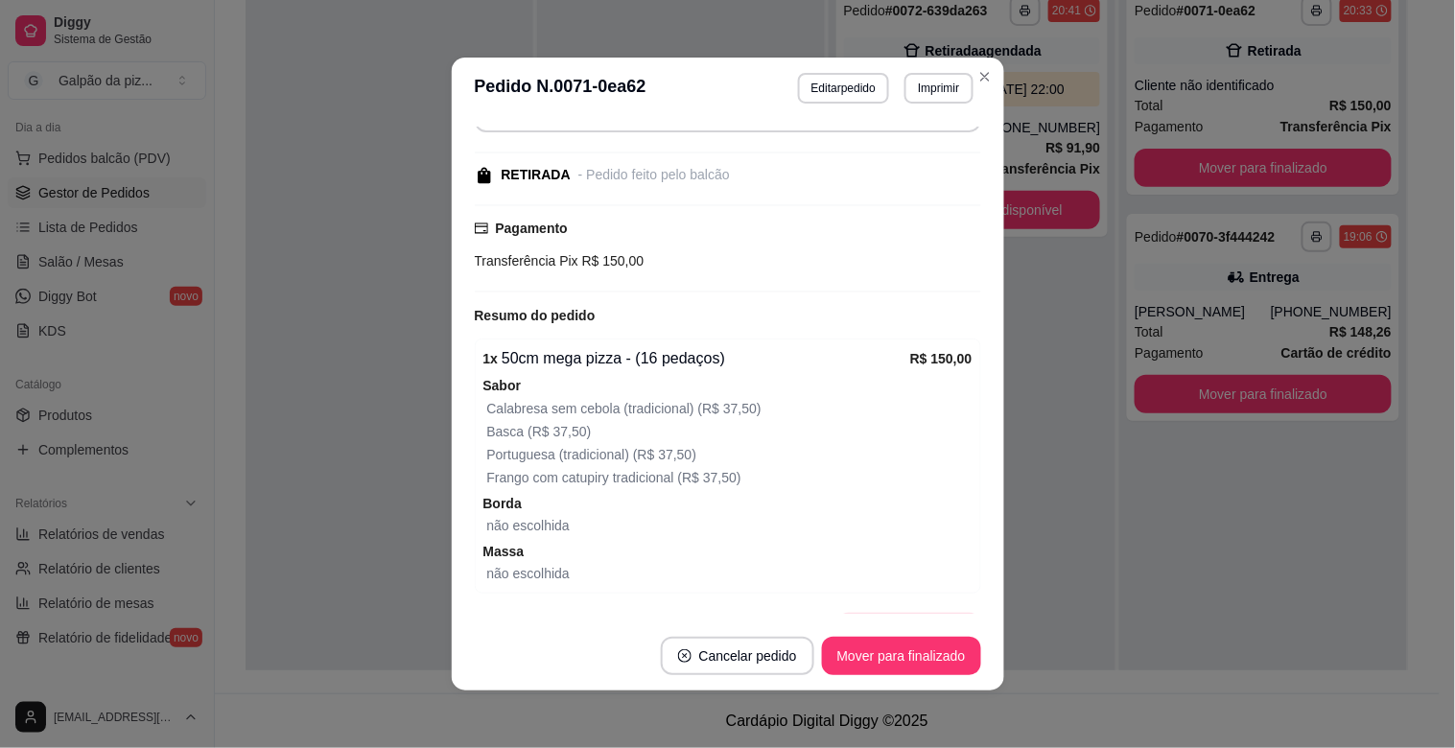
scroll to position [283, 0]
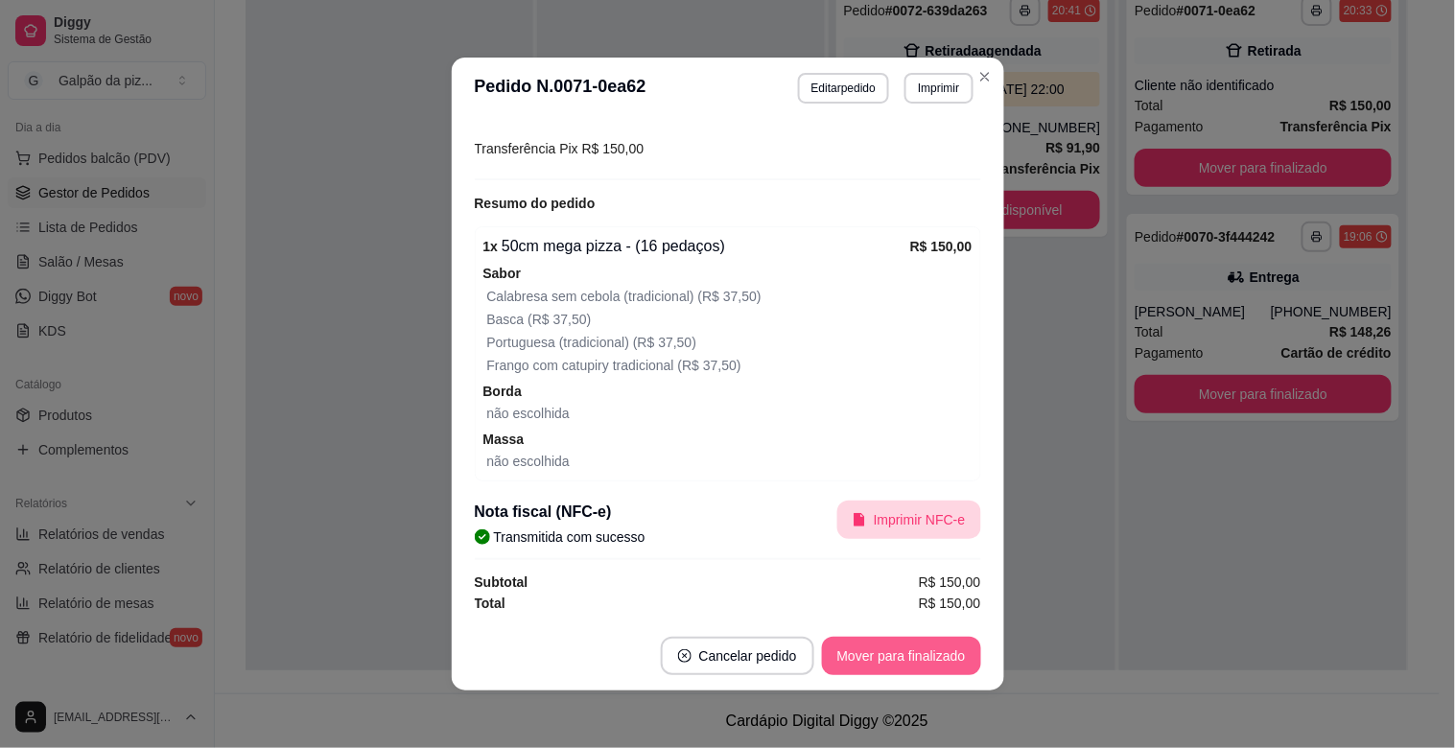
click at [921, 655] on button "Mover para finalizado" at bounding box center [901, 656] width 159 height 38
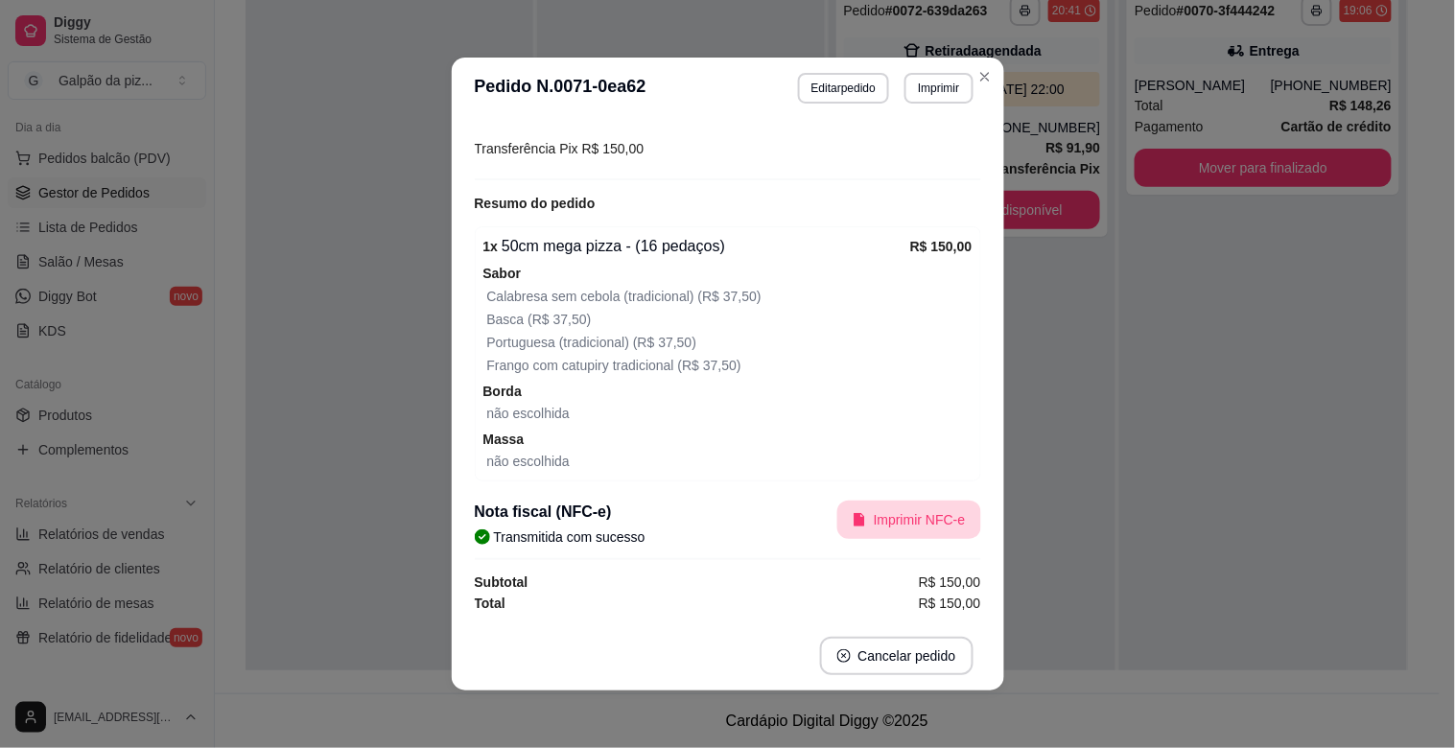
scroll to position [201, 0]
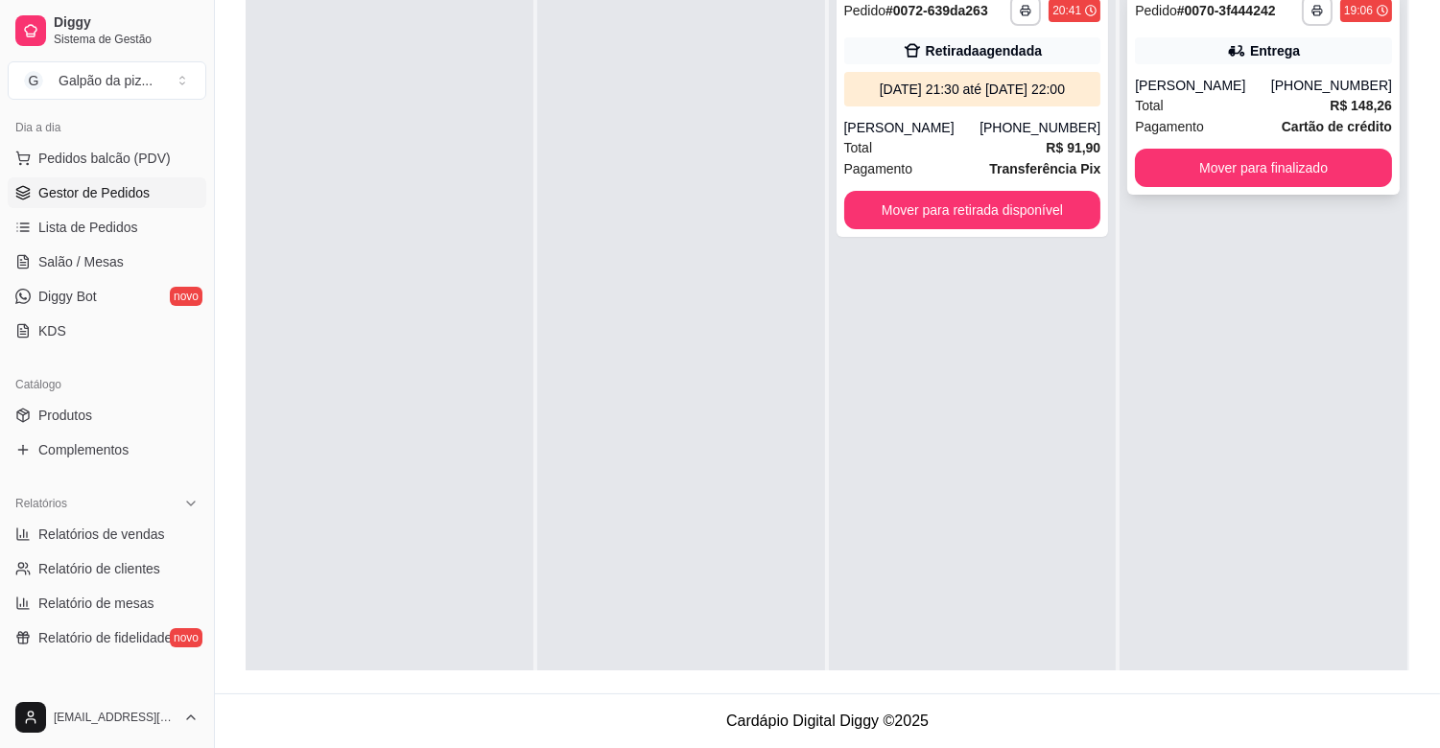
click at [1228, 95] on div "[PERSON_NAME]" at bounding box center [1203, 85] width 136 height 19
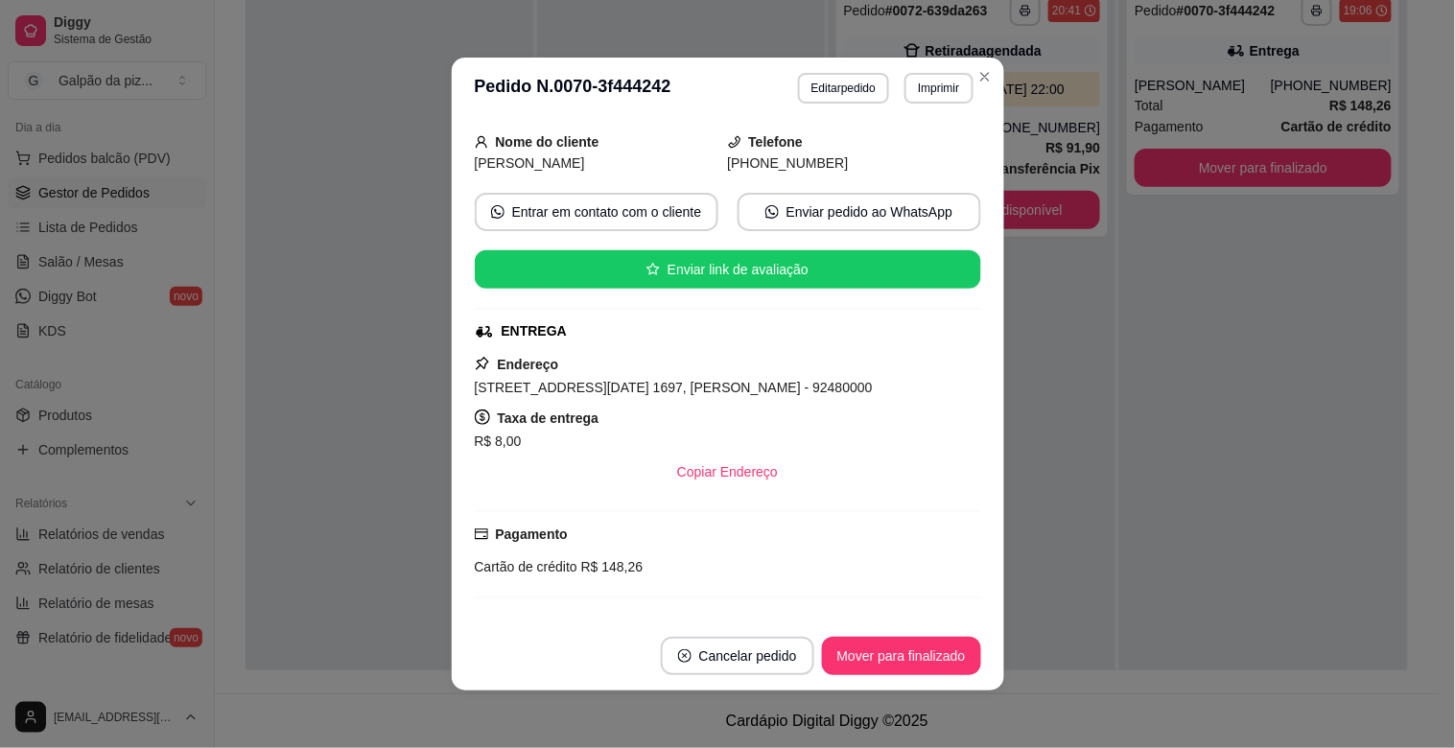
scroll to position [426, 0]
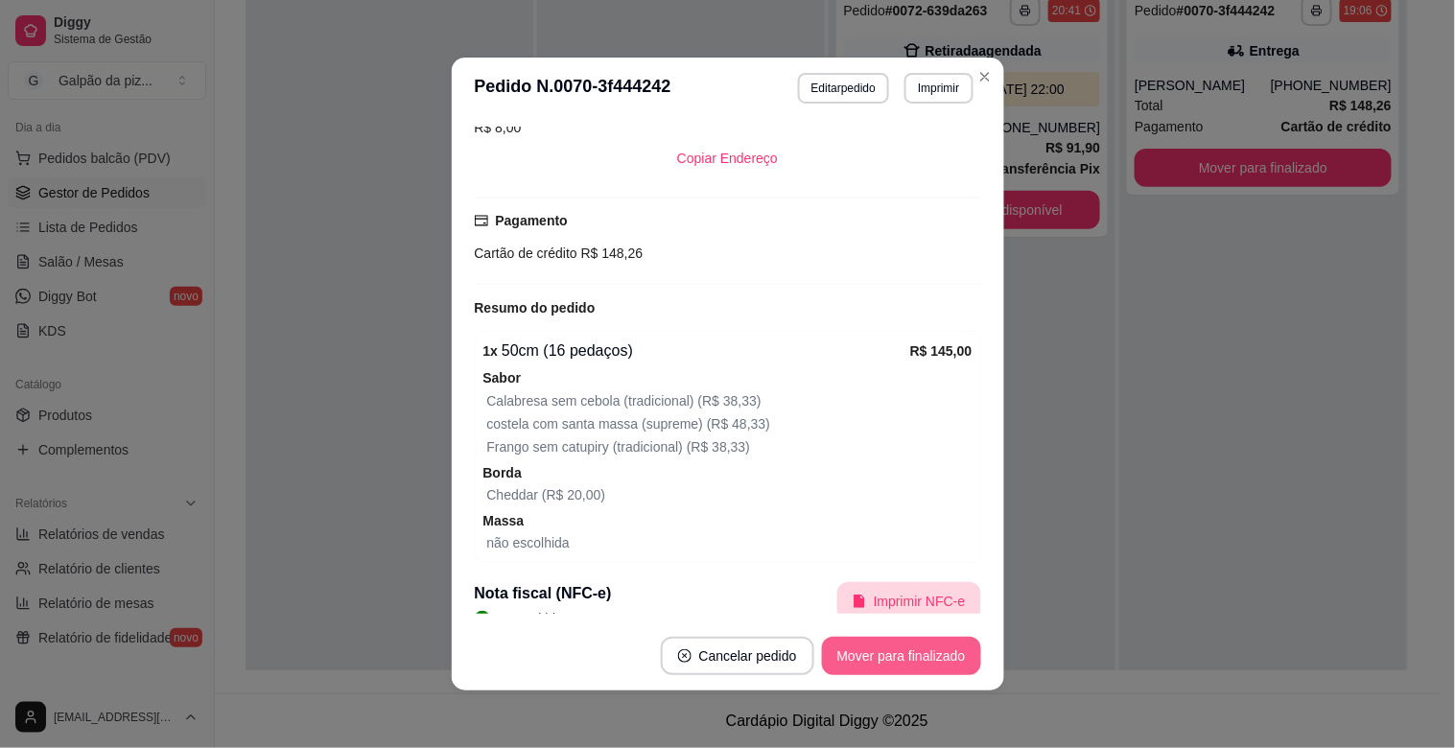
click at [863, 660] on button "Mover para finalizado" at bounding box center [901, 656] width 159 height 38
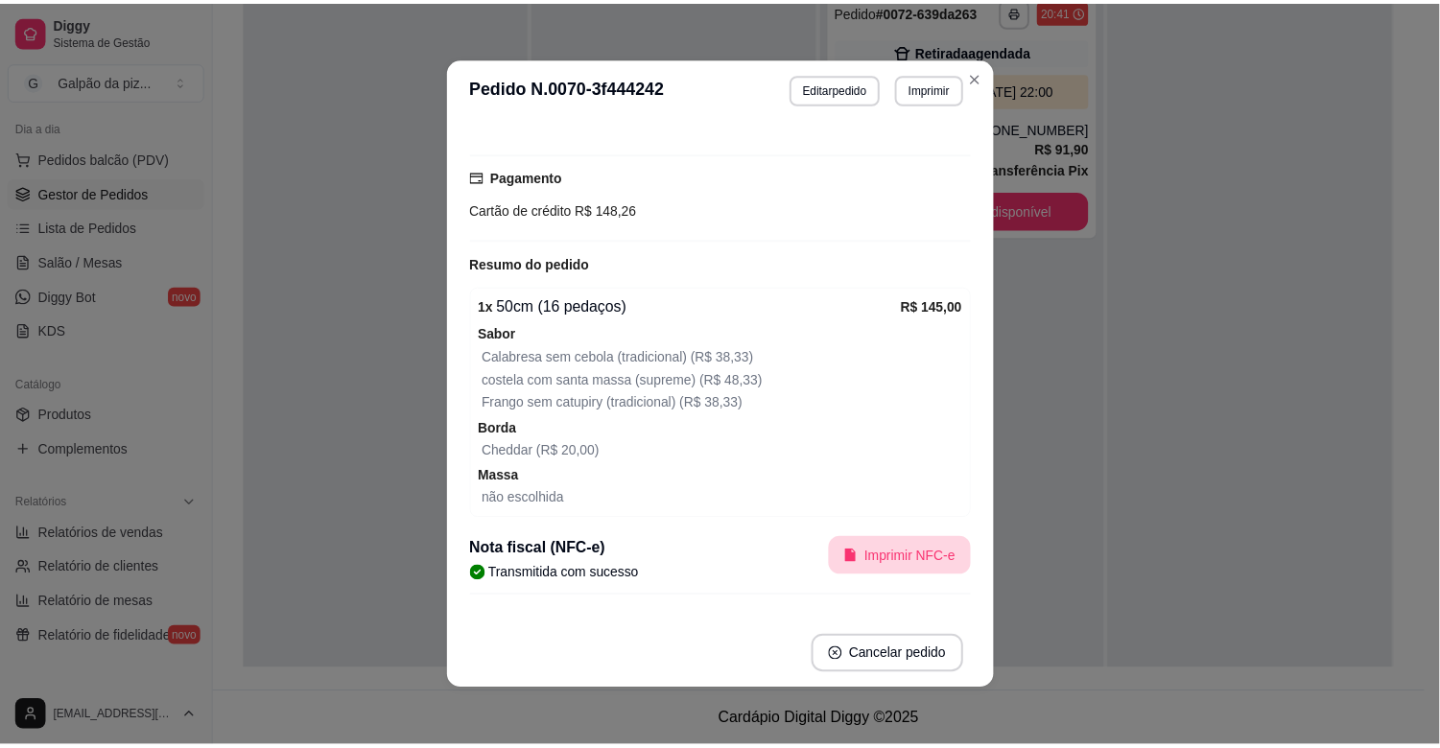
scroll to position [382, 0]
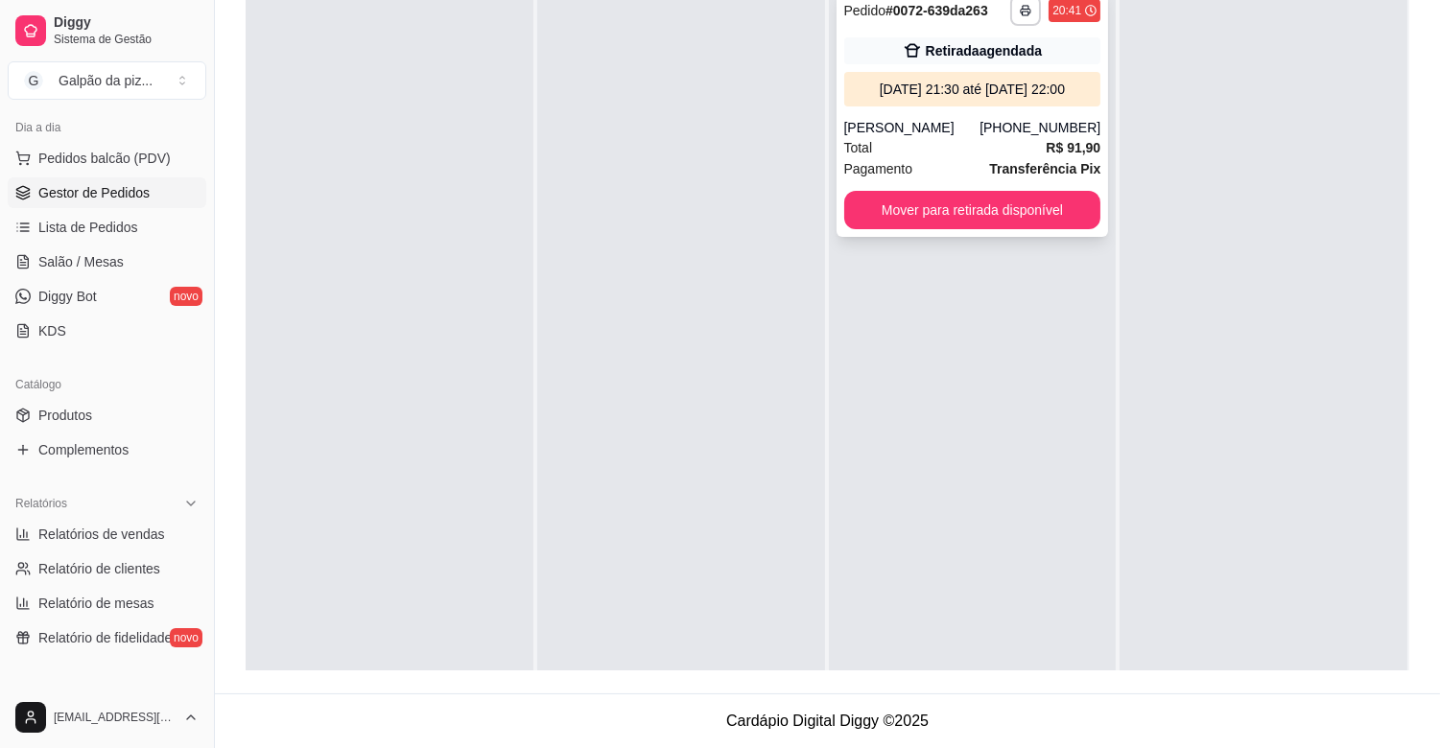
click at [896, 186] on div "**********" at bounding box center [972, 112] width 272 height 249
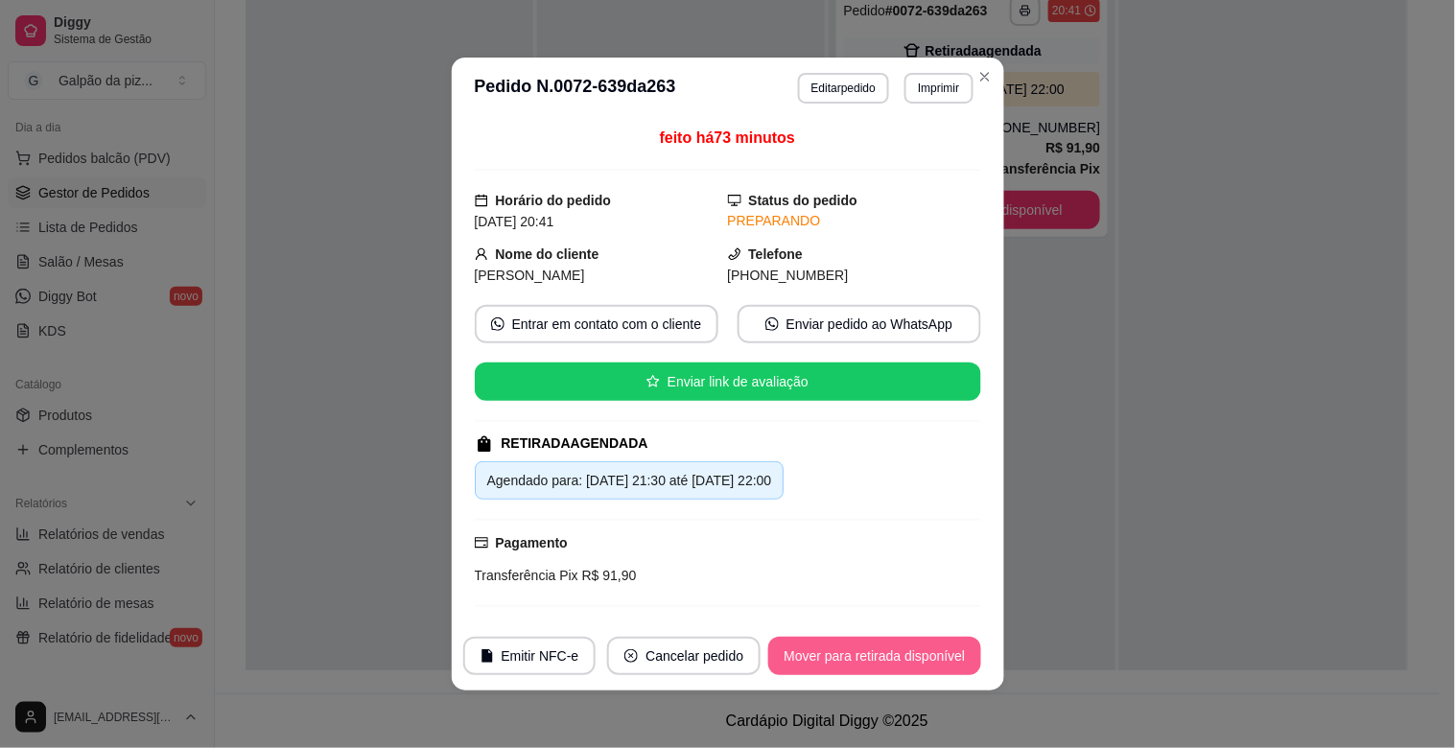
click at [851, 647] on button "Mover para retirada disponível" at bounding box center [874, 656] width 212 height 38
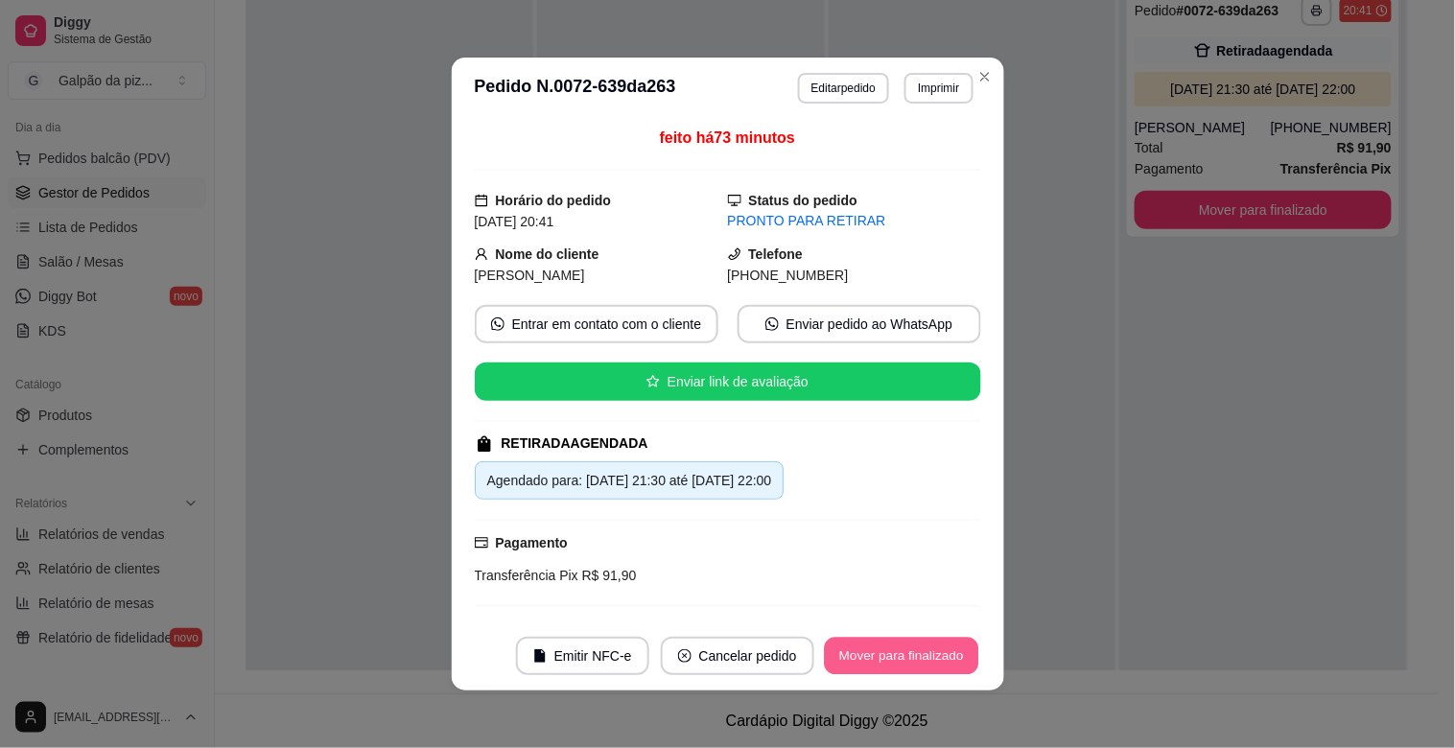
click at [832, 654] on button "Mover para finalizado" at bounding box center [901, 656] width 154 height 37
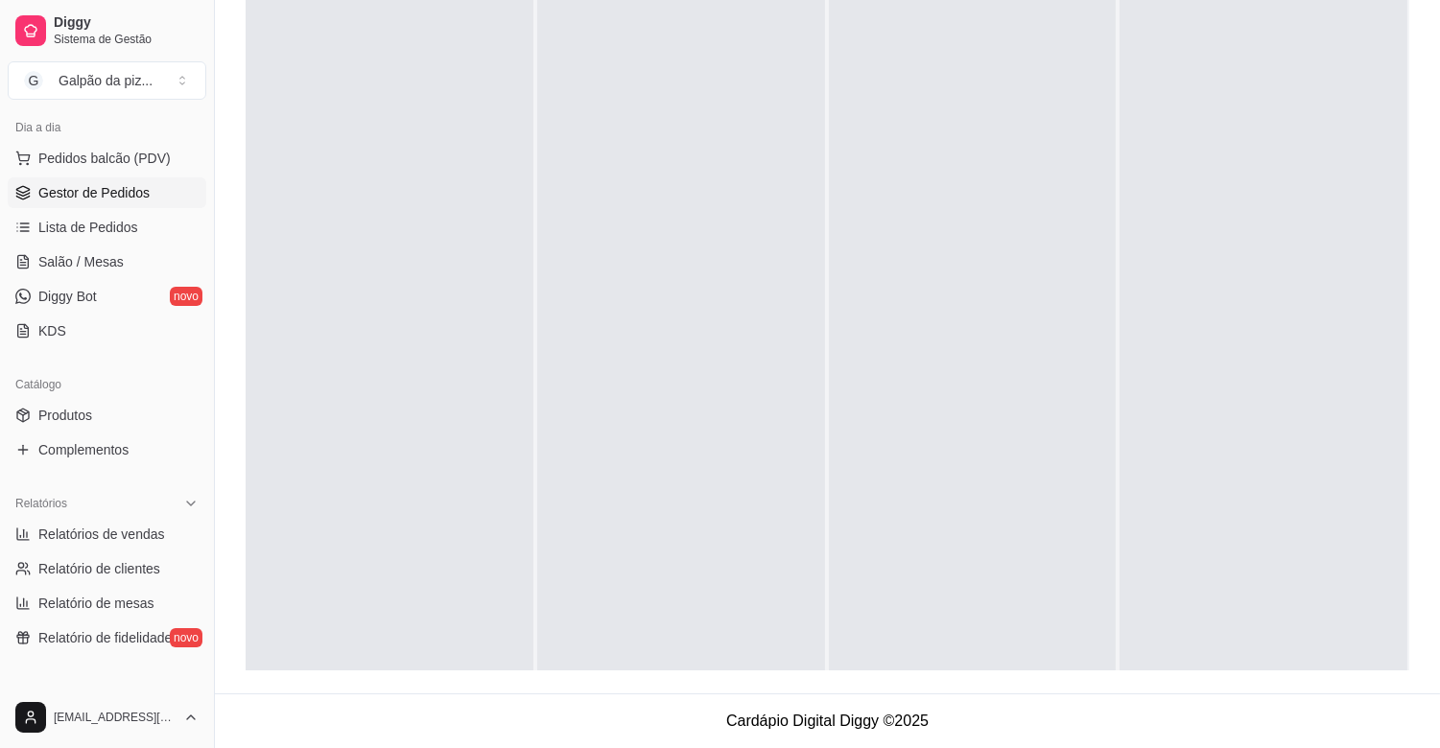
click at [100, 186] on span "Gestor de Pedidos" at bounding box center [93, 192] width 111 height 19
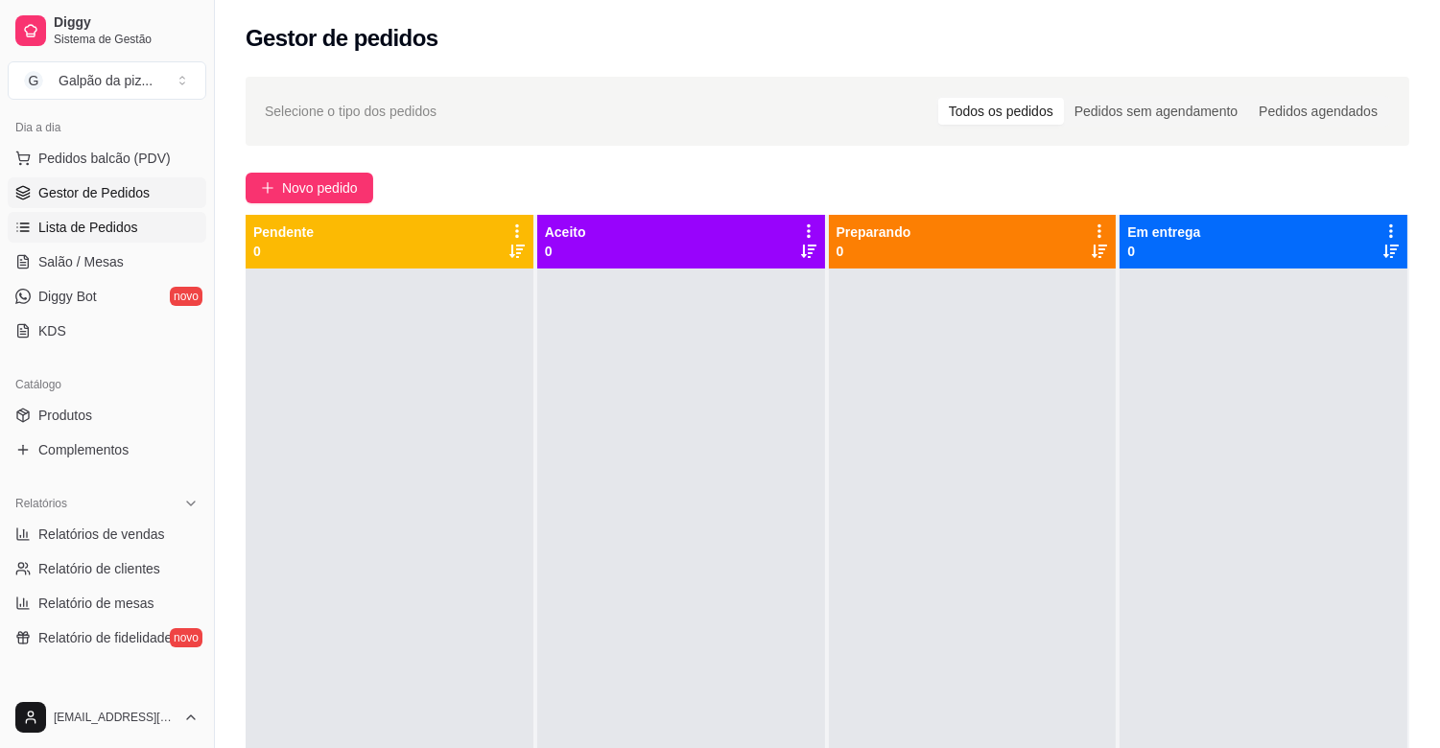
click at [73, 233] on span "Lista de Pedidos" at bounding box center [88, 227] width 100 height 19
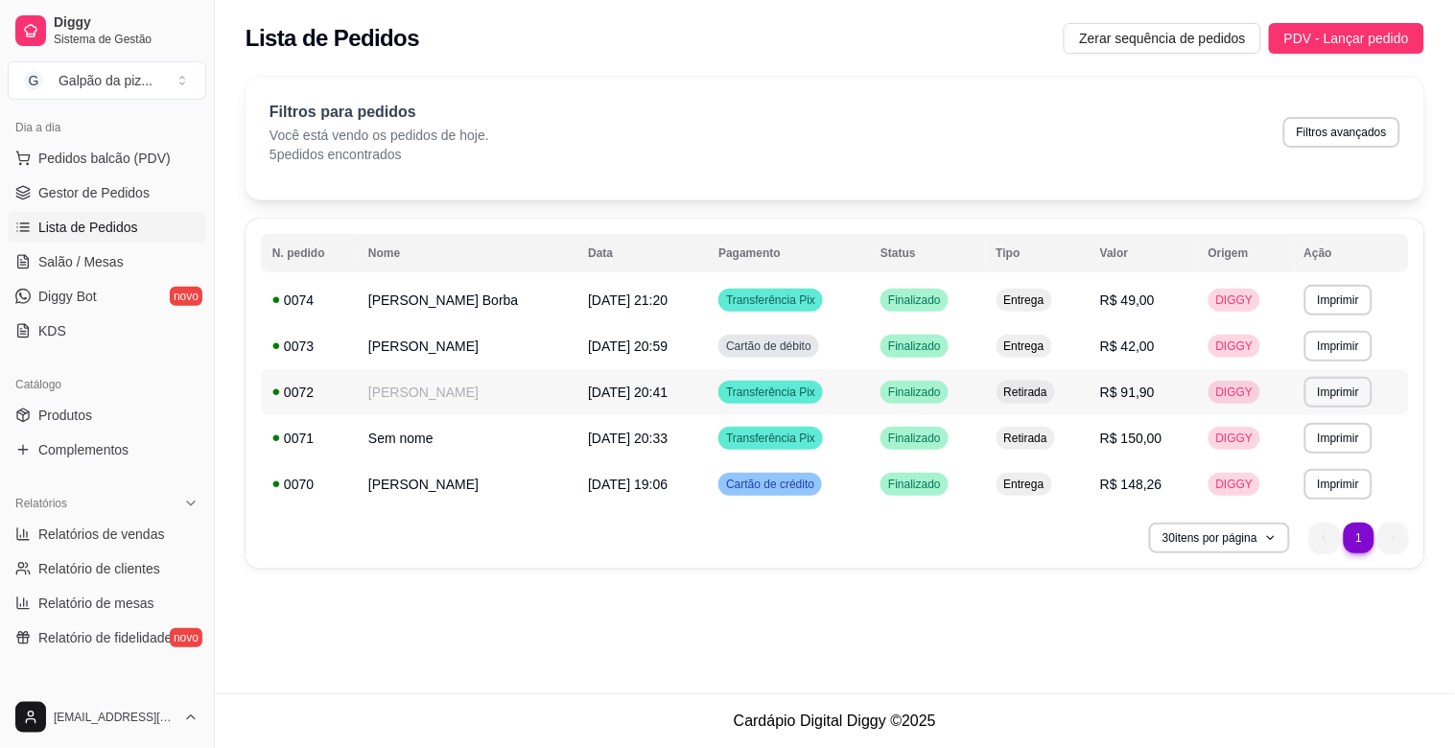
click at [382, 399] on td "[PERSON_NAME]" at bounding box center [467, 392] width 220 height 46
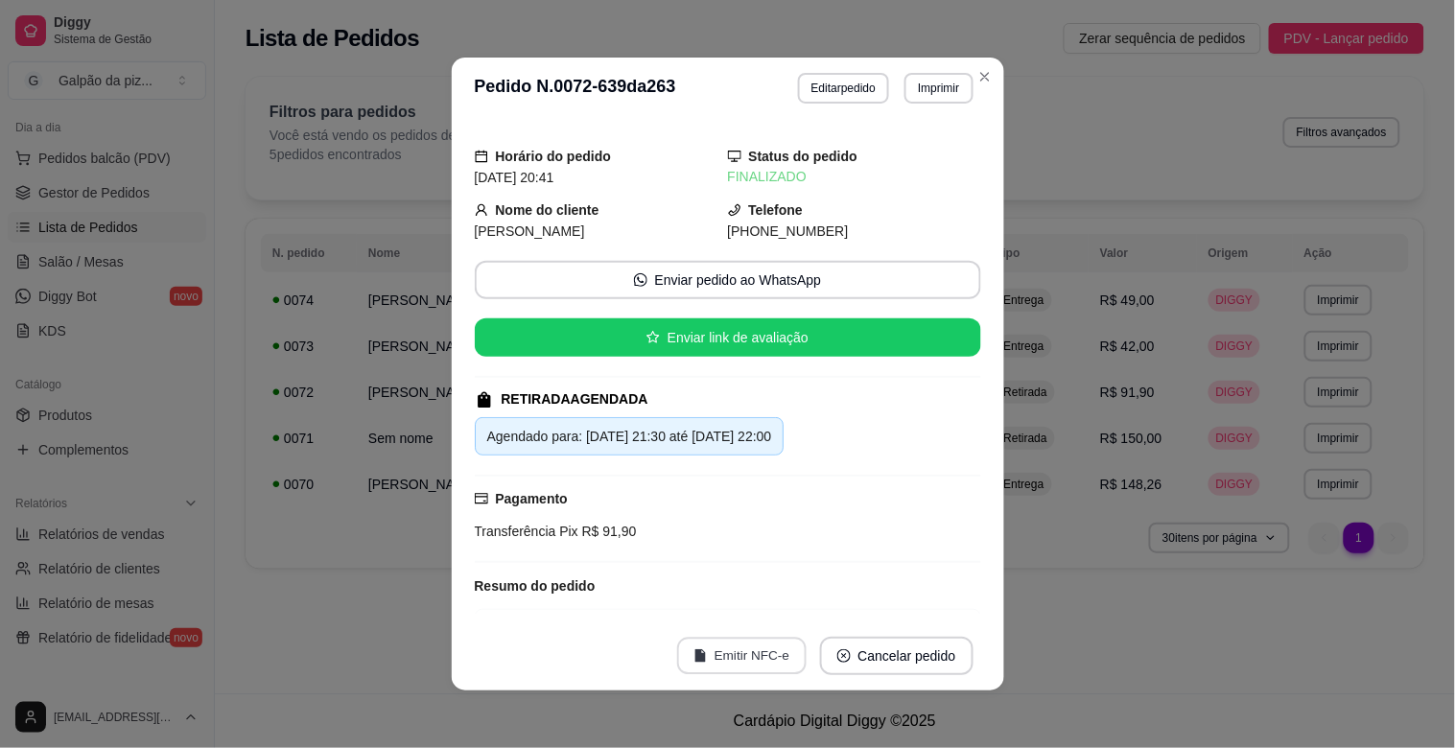
click at [720, 654] on button "Emitir NFC-e" at bounding box center [741, 656] width 129 height 37
